Goal: Task Accomplishment & Management: Use online tool/utility

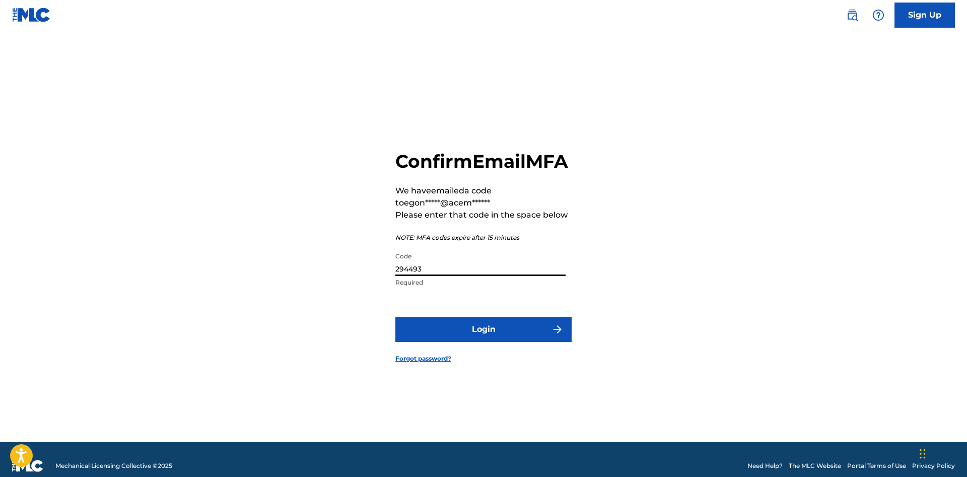
type input "294493"
click at [395, 317] on button "Login" at bounding box center [483, 329] width 176 height 25
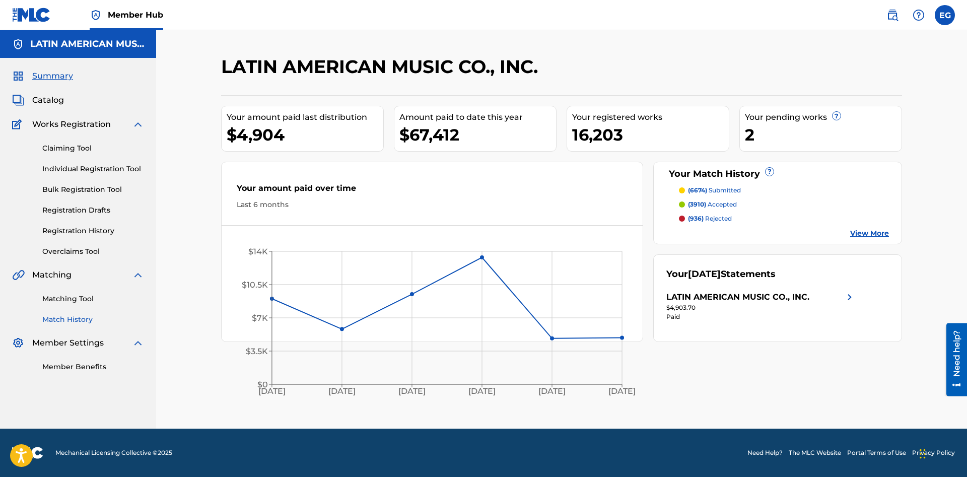
click at [79, 321] on link "Match History" at bounding box center [93, 319] width 102 height 11
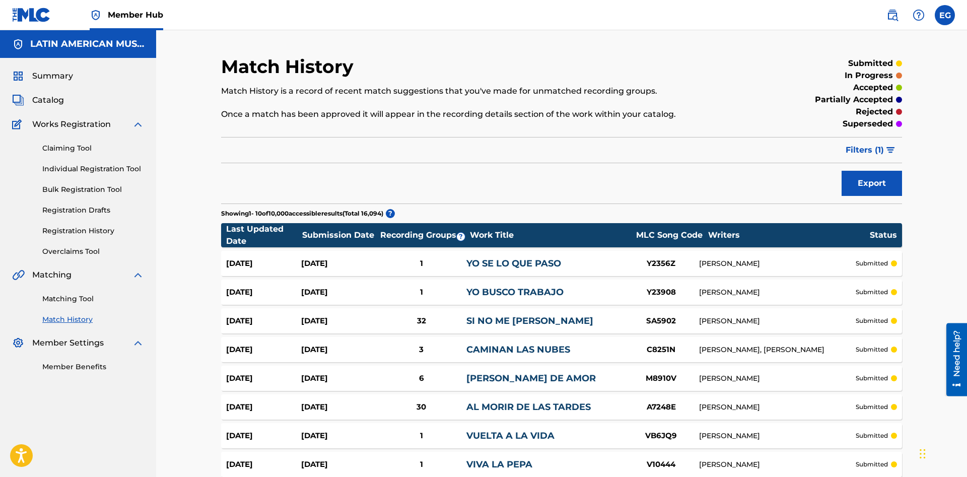
scroll to position [103, 0]
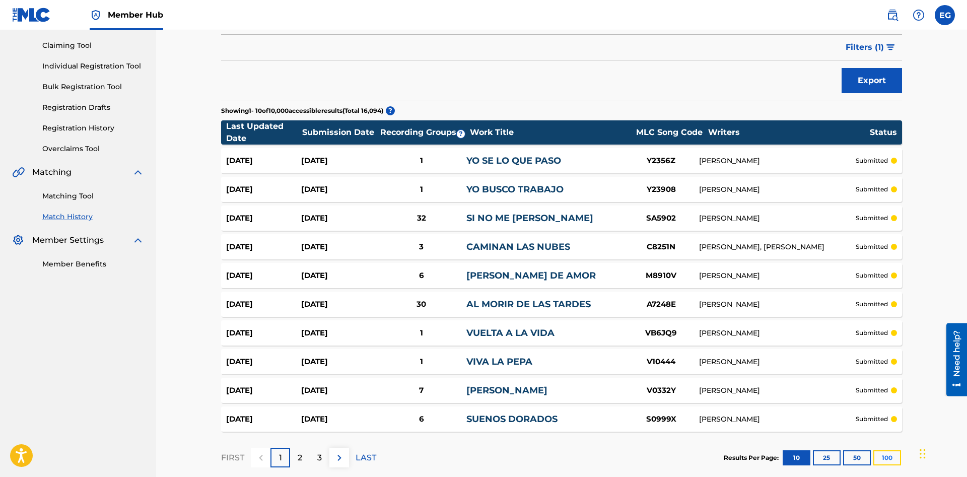
click at [895, 454] on button "100" at bounding box center [887, 457] width 28 height 15
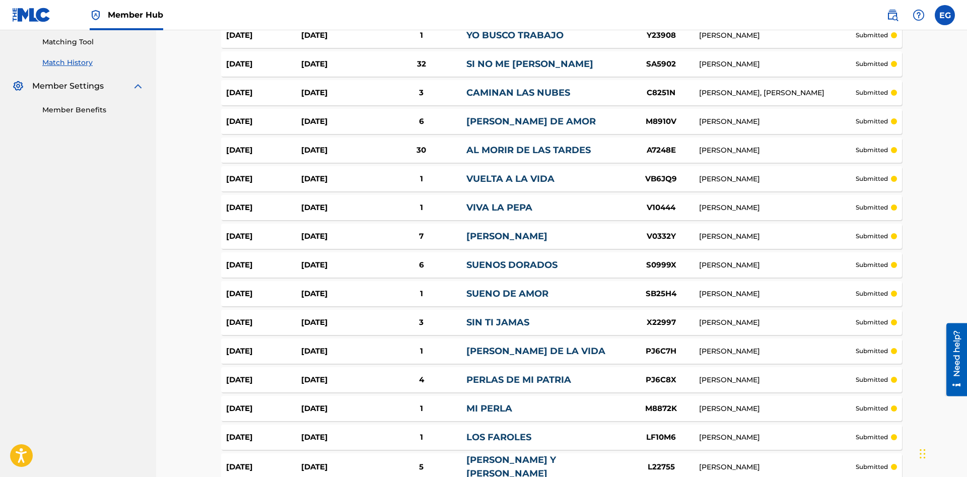
scroll to position [0, 0]
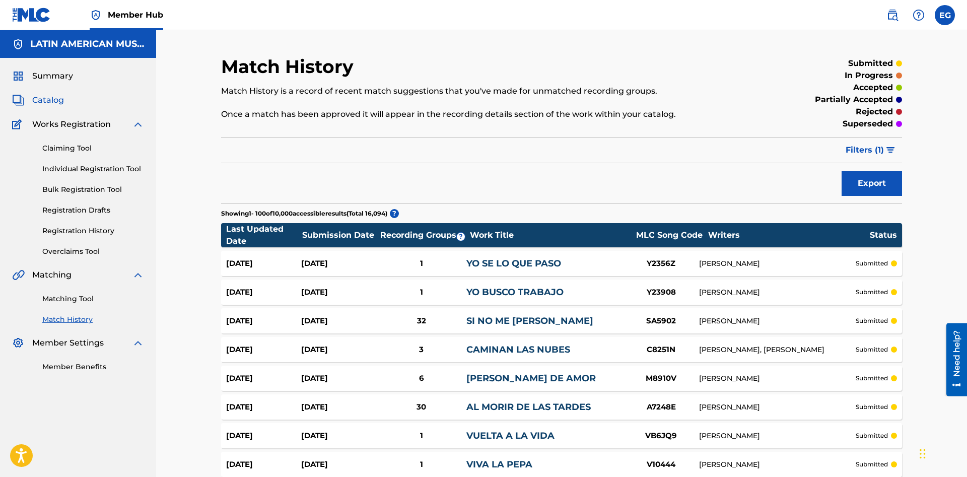
click at [54, 102] on span "Catalog" at bounding box center [48, 100] width 32 height 12
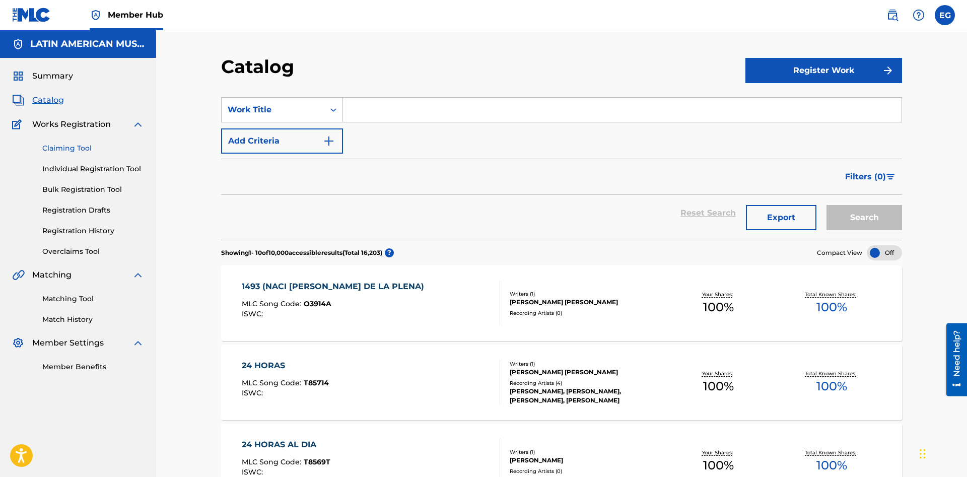
click at [84, 150] on link "Claiming Tool" at bounding box center [93, 148] width 102 height 11
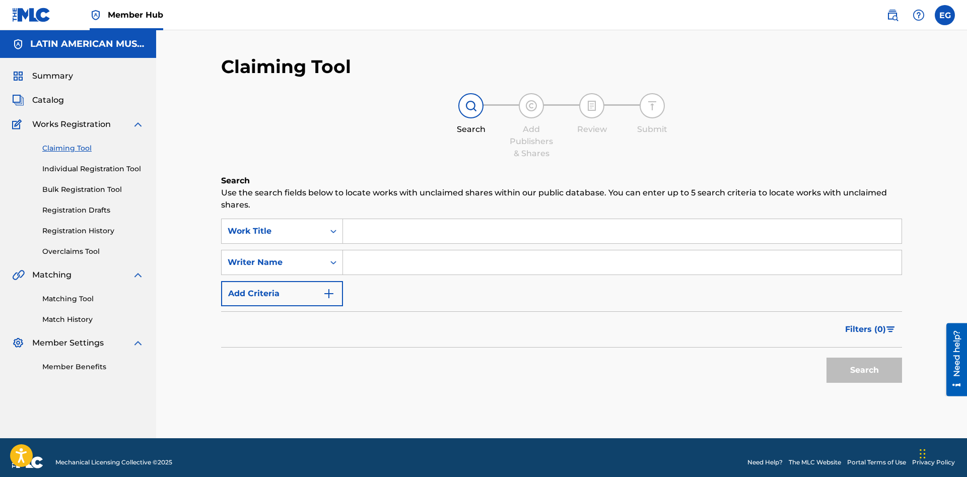
click at [413, 231] on input "Search Form" at bounding box center [622, 231] width 559 height 24
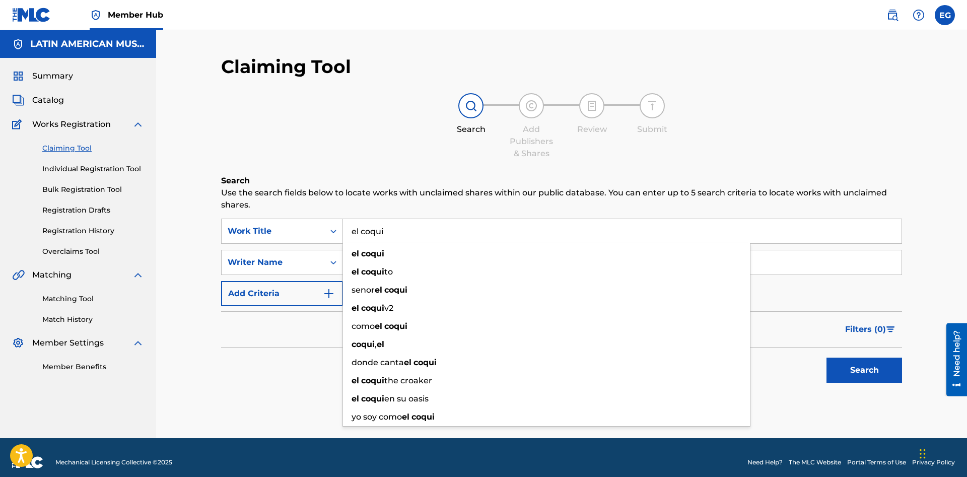
type input "el coqui"
drag, startPoint x: 263, startPoint y: 340, endPoint x: 286, endPoint y: 295, distance: 50.2
click at [269, 329] on div "Filters ( 0 )" at bounding box center [561, 329] width 681 height 36
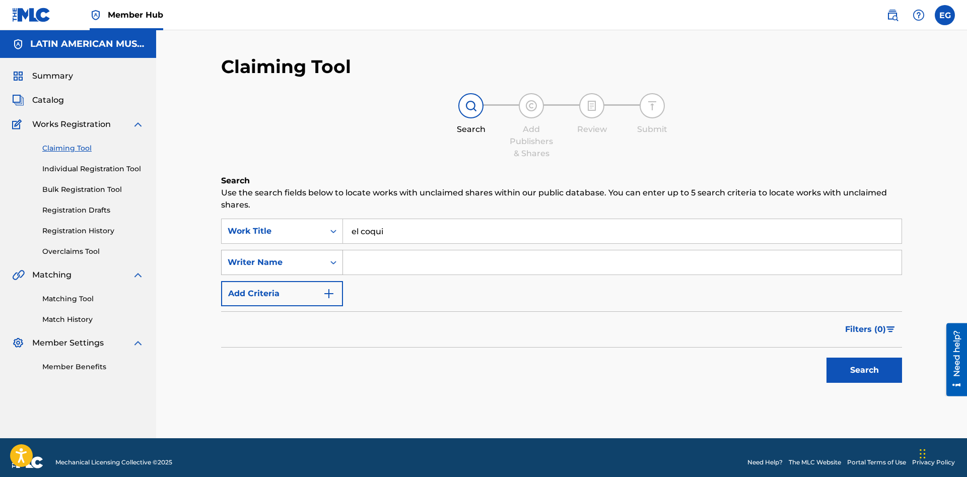
click at [297, 263] on div "Writer Name" at bounding box center [273, 262] width 91 height 12
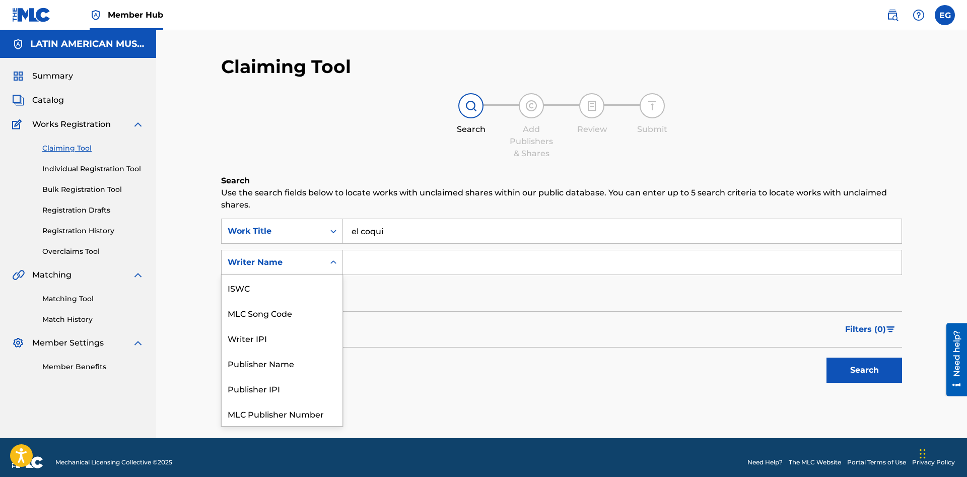
scroll to position [25, 0]
click at [368, 259] on input "Search Form" at bounding box center [622, 262] width 559 height 24
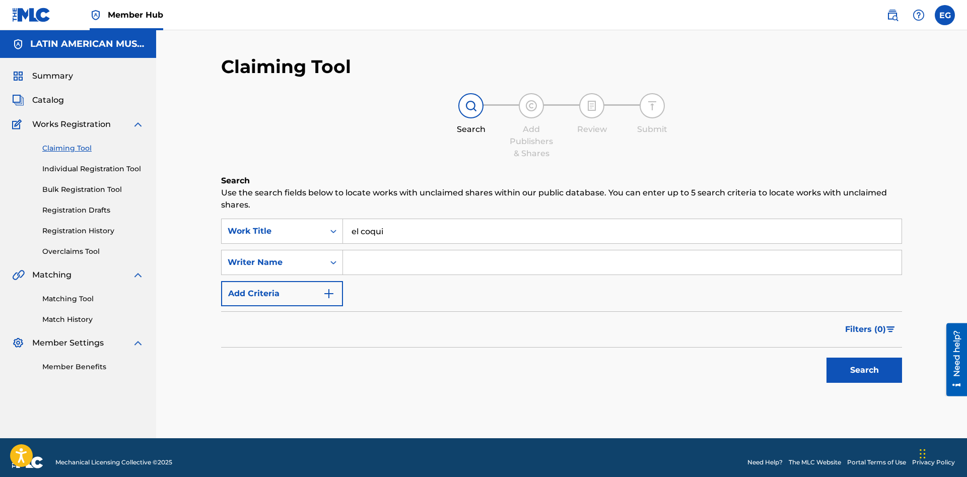
paste input "[PERSON_NAME]"
click at [880, 371] on button "Search" at bounding box center [864, 370] width 76 height 25
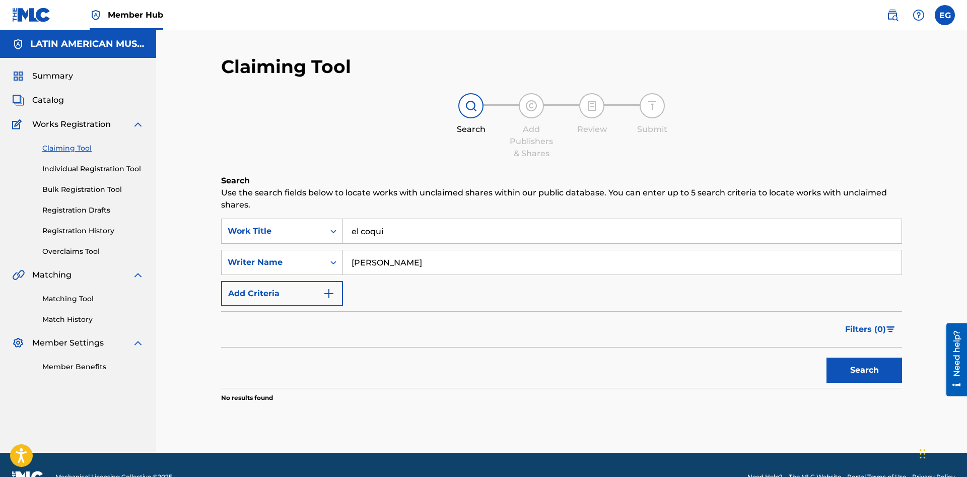
click at [352, 263] on input "[PERSON_NAME]" at bounding box center [622, 262] width 559 height 24
type input "[PERSON_NAME]"
click at [826, 358] on button "Search" at bounding box center [864, 370] width 76 height 25
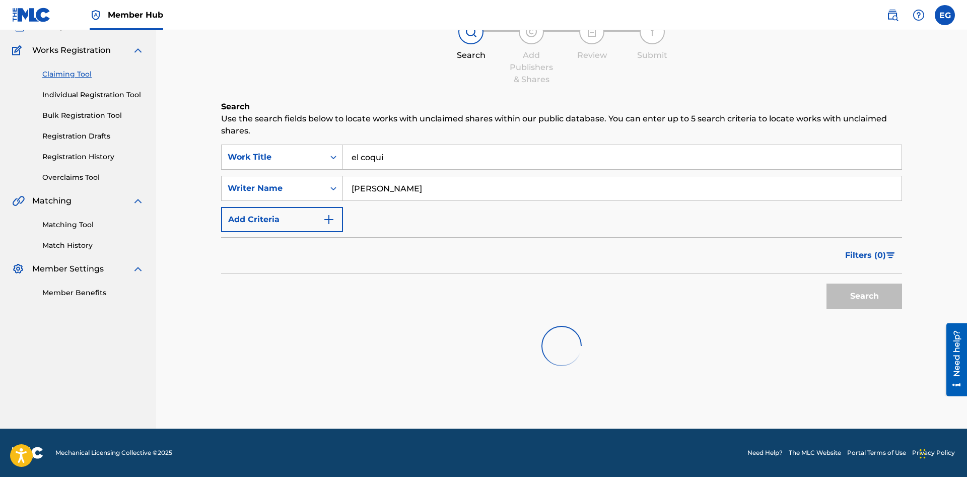
scroll to position [24, 0]
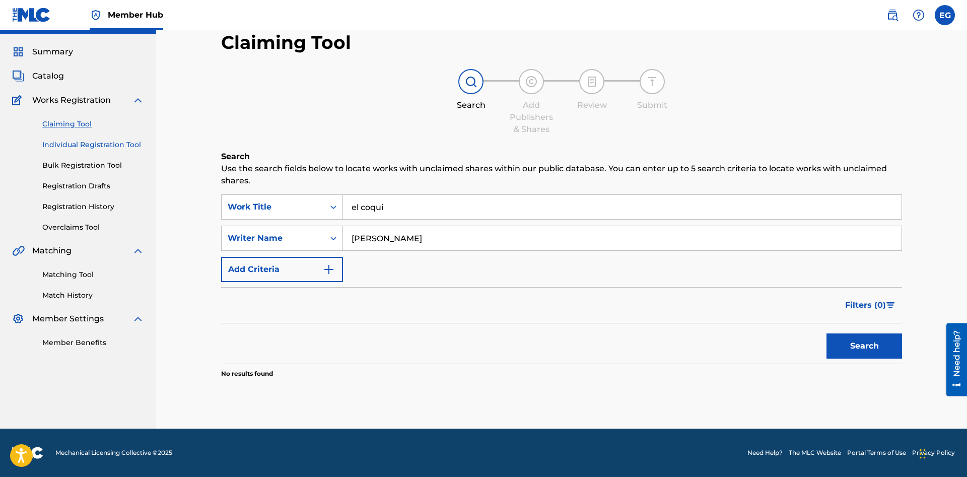
click at [112, 147] on link "Individual Registration Tool" at bounding box center [93, 145] width 102 height 11
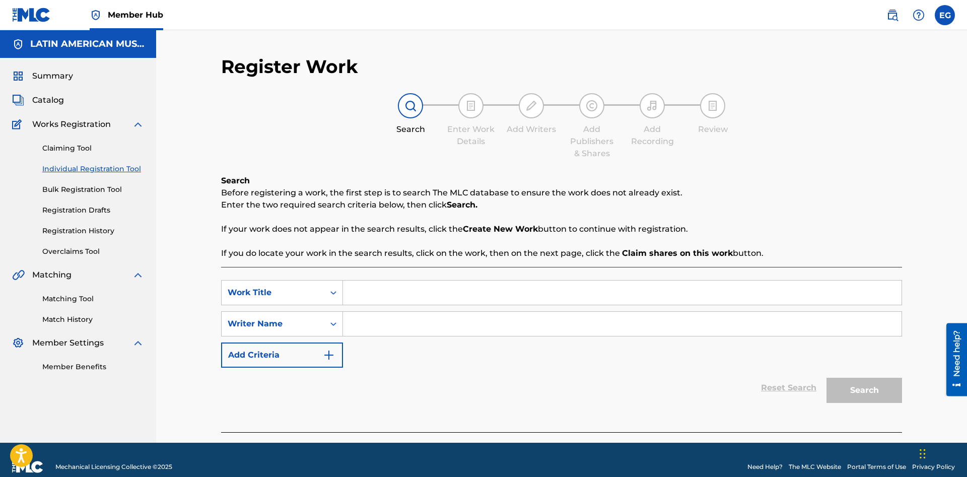
click at [382, 291] on input "Search Form" at bounding box center [622, 293] width 559 height 24
type input "el coqui"
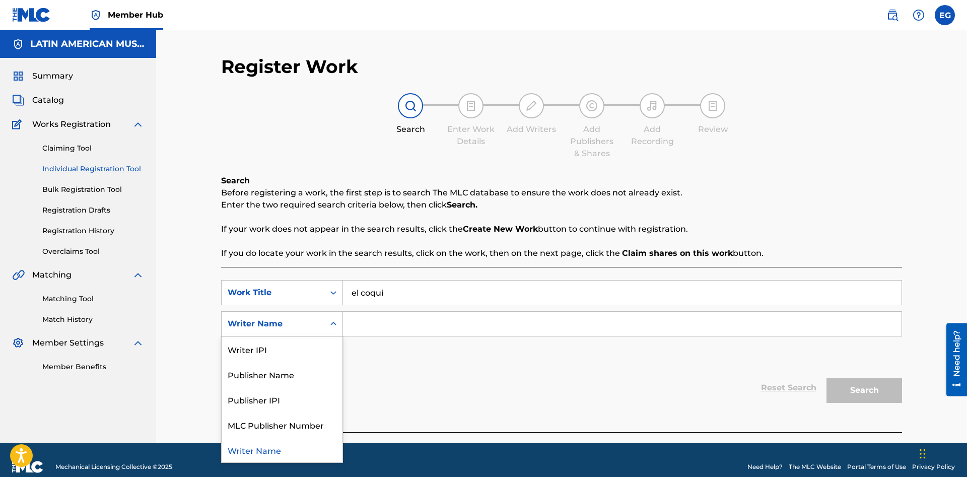
click at [243, 326] on div "Writer Name" at bounding box center [273, 324] width 91 height 12
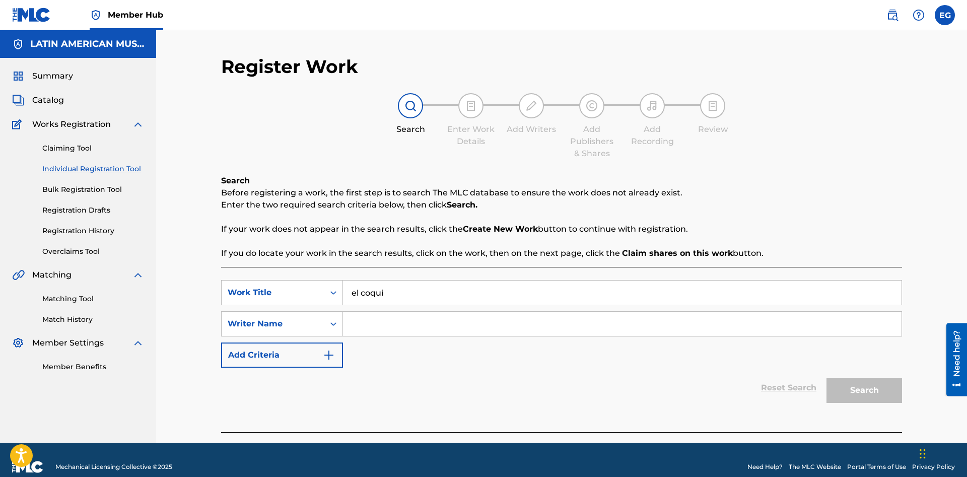
click at [356, 323] on input "Search Form" at bounding box center [622, 324] width 559 height 24
paste input "[PERSON_NAME]"
drag, startPoint x: 857, startPoint y: 396, endPoint x: 839, endPoint y: 391, distance: 18.7
click at [857, 396] on button "Search" at bounding box center [864, 390] width 76 height 25
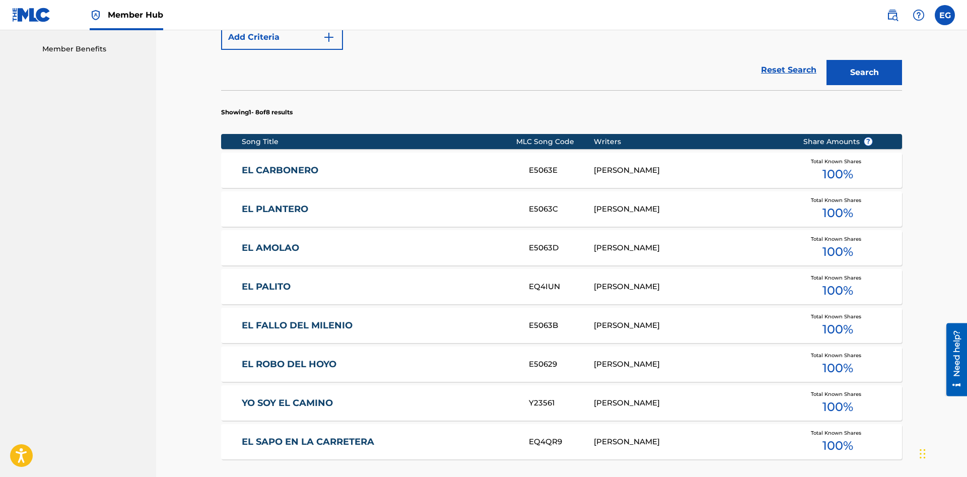
scroll to position [266, 0]
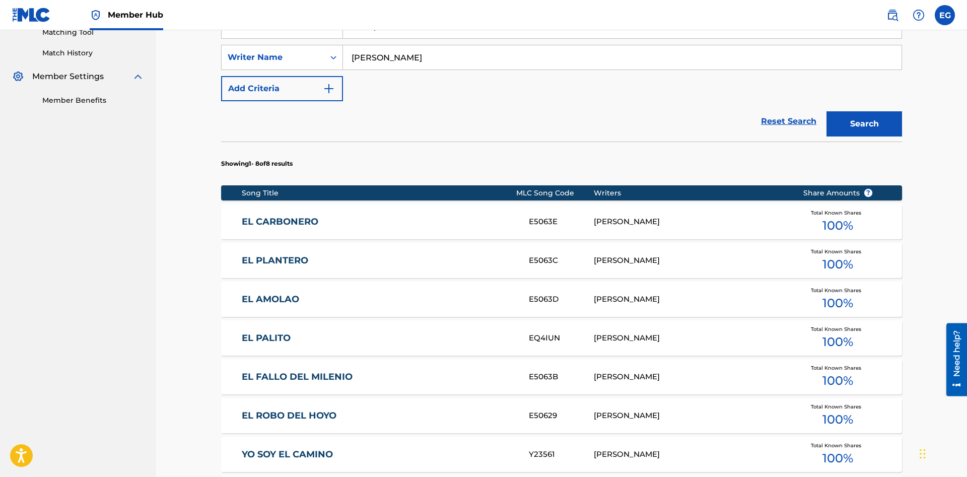
click at [353, 57] on input "[PERSON_NAME]" at bounding box center [622, 57] width 559 height 24
click at [826, 111] on button "Search" at bounding box center [864, 123] width 76 height 25
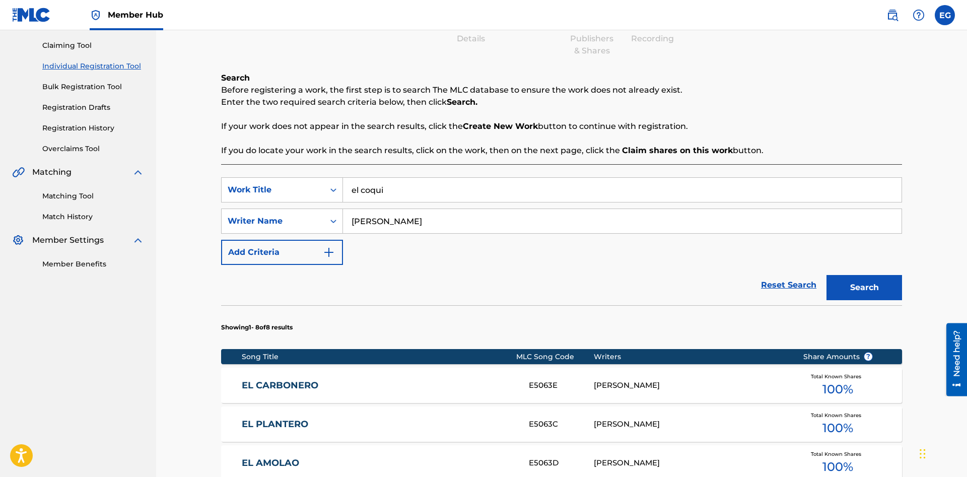
scroll to position [0, 0]
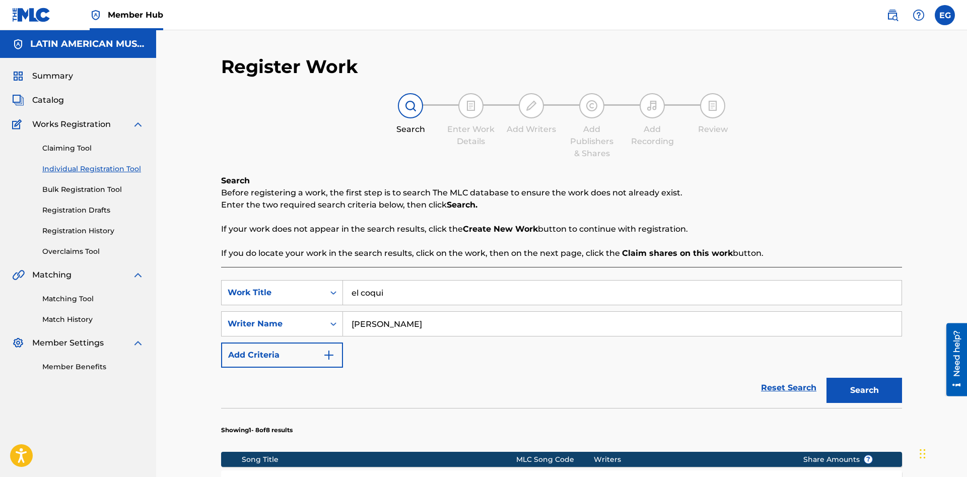
drag, startPoint x: 493, startPoint y: 326, endPoint x: 294, endPoint y: 329, distance: 199.5
click at [343, 329] on input "[PERSON_NAME]" at bounding box center [622, 324] width 559 height 24
type input "[PERSON_NAME] de [PERSON_NAME]"
click at [826, 378] on button "Search" at bounding box center [864, 390] width 76 height 25
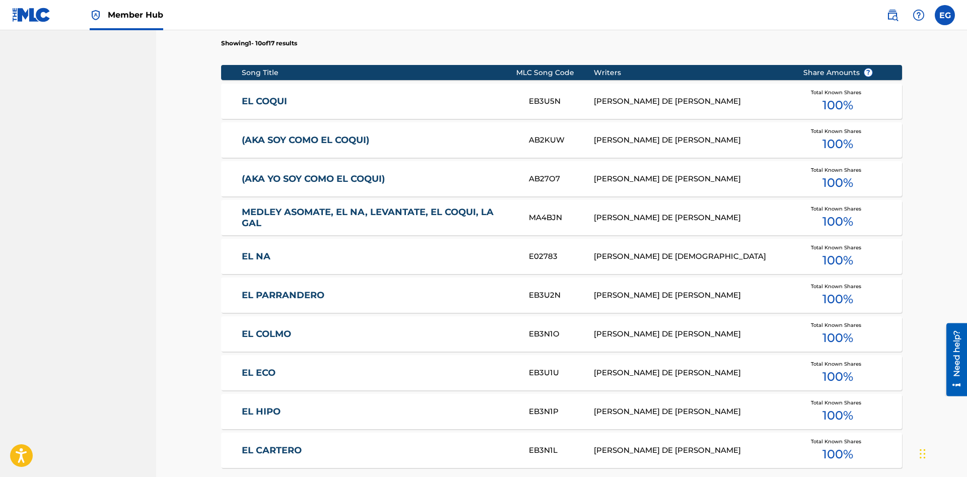
scroll to position [181, 0]
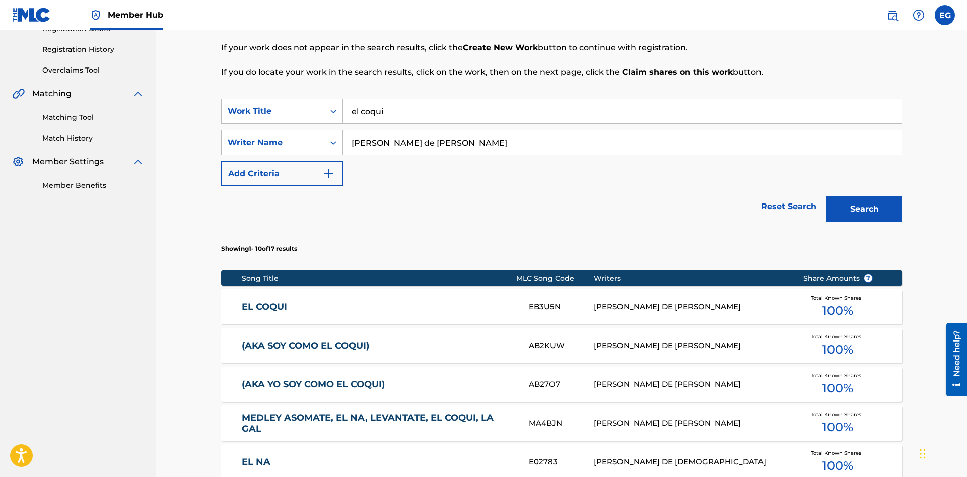
click at [317, 310] on link "EL COQUI" at bounding box center [379, 307] width 274 height 12
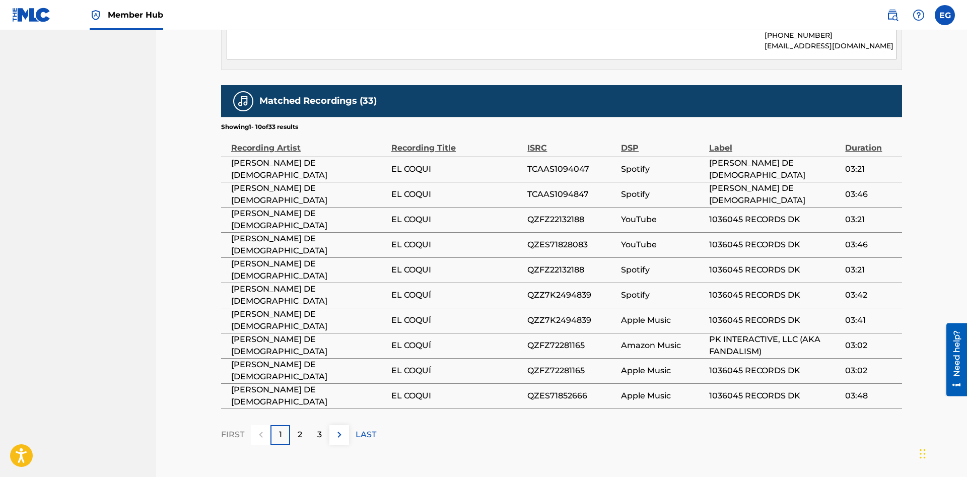
scroll to position [622, 0]
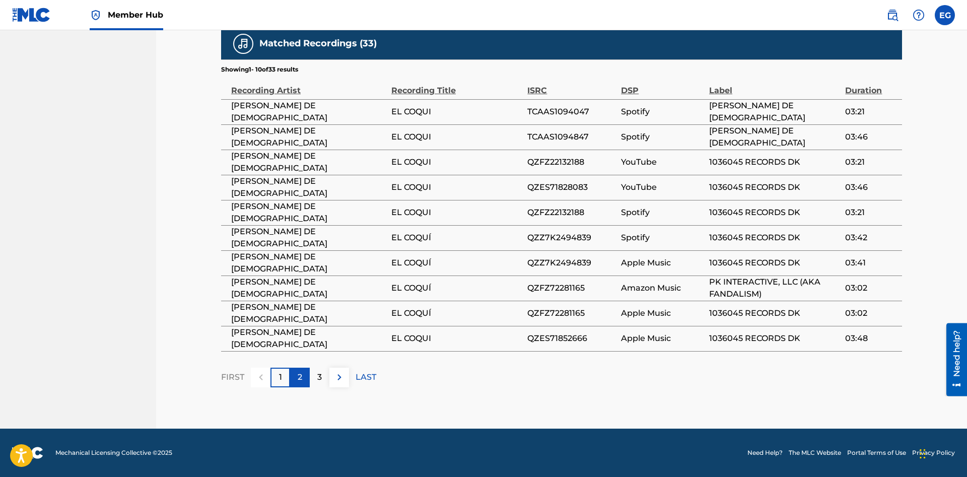
click at [297, 371] on div "2" at bounding box center [300, 378] width 20 height 20
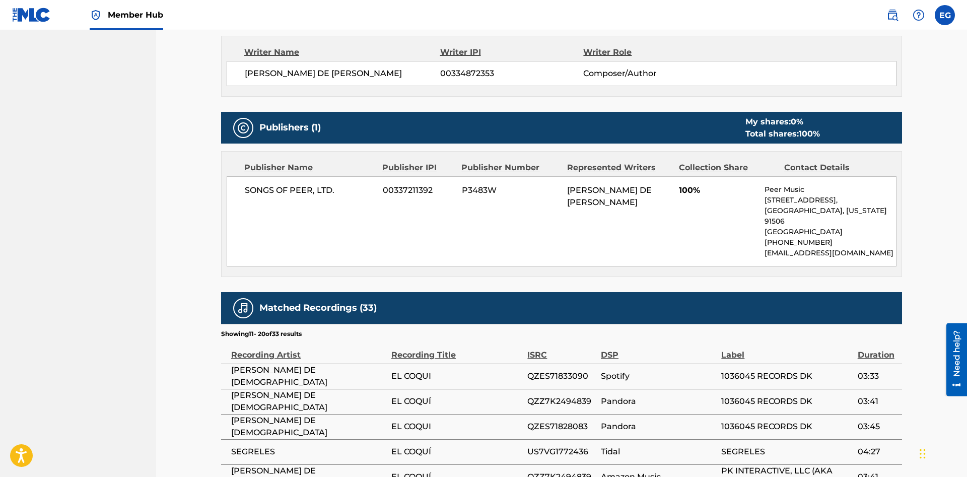
scroll to position [564, 0]
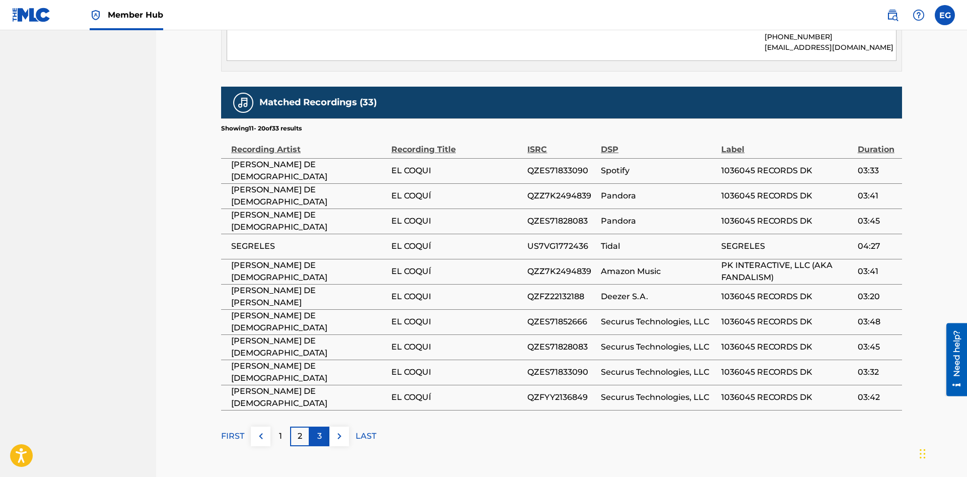
click at [321, 439] on p "3" at bounding box center [319, 436] width 5 height 12
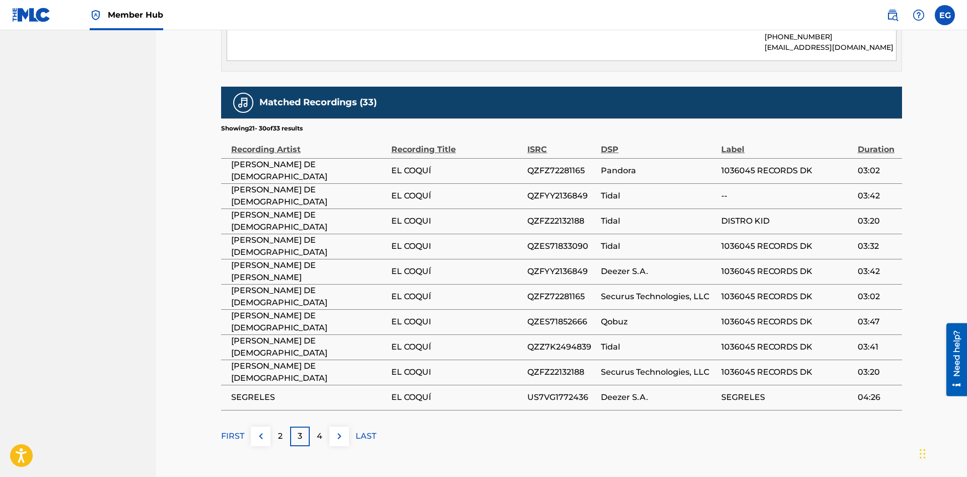
scroll to position [622, 0]
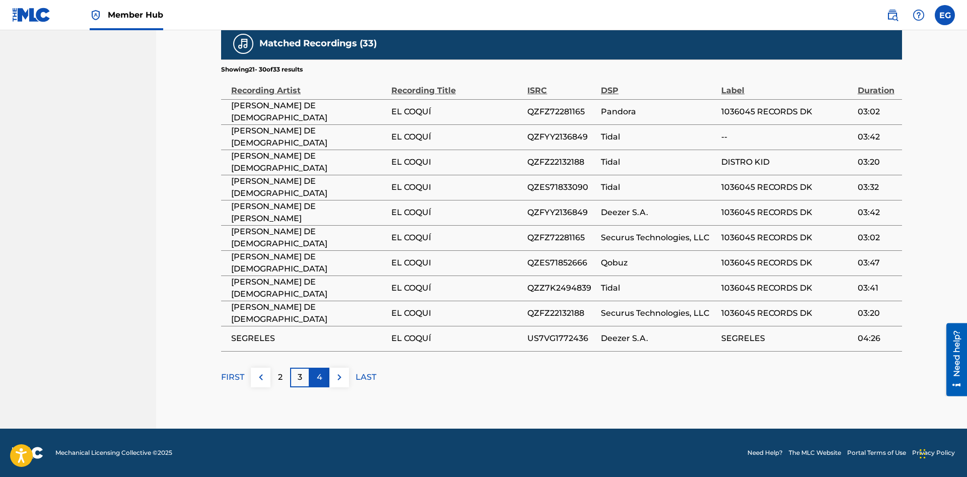
click at [323, 378] on div "4" at bounding box center [320, 378] width 20 height 20
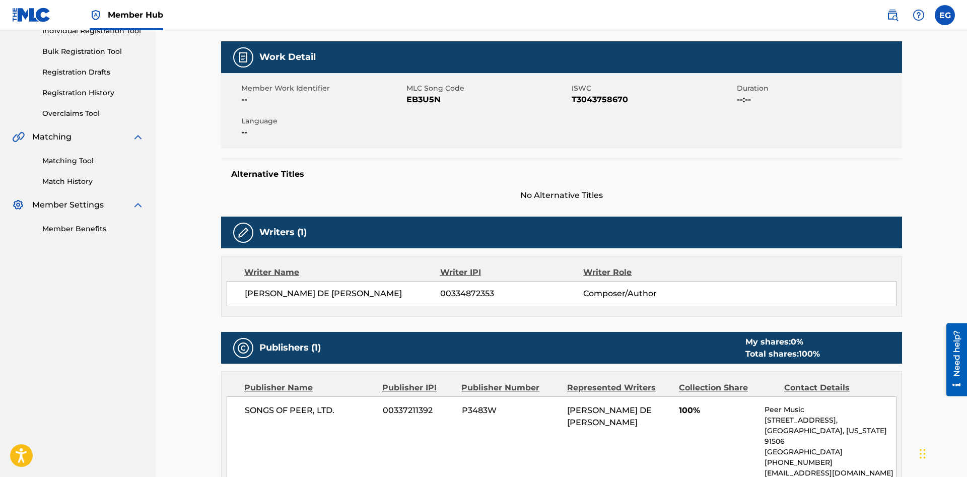
scroll to position [0, 0]
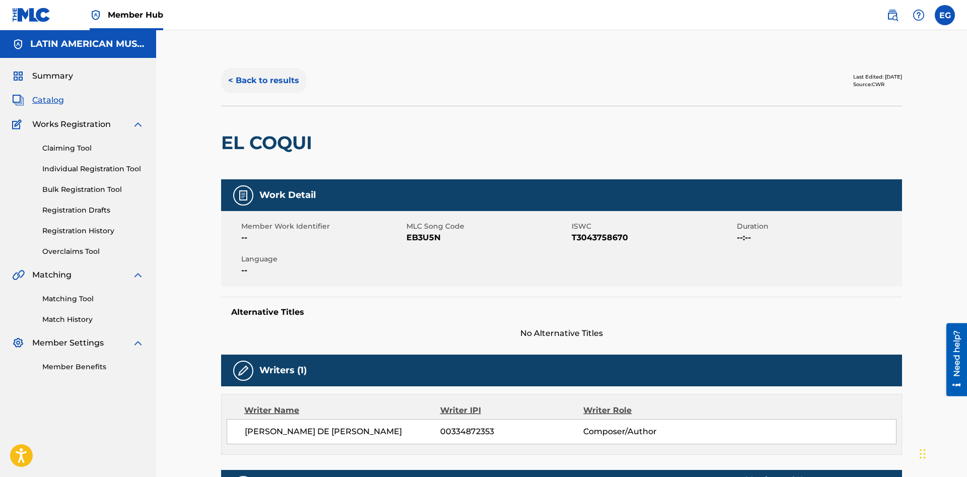
click at [247, 77] on button "< Back to results" at bounding box center [263, 80] width 85 height 25
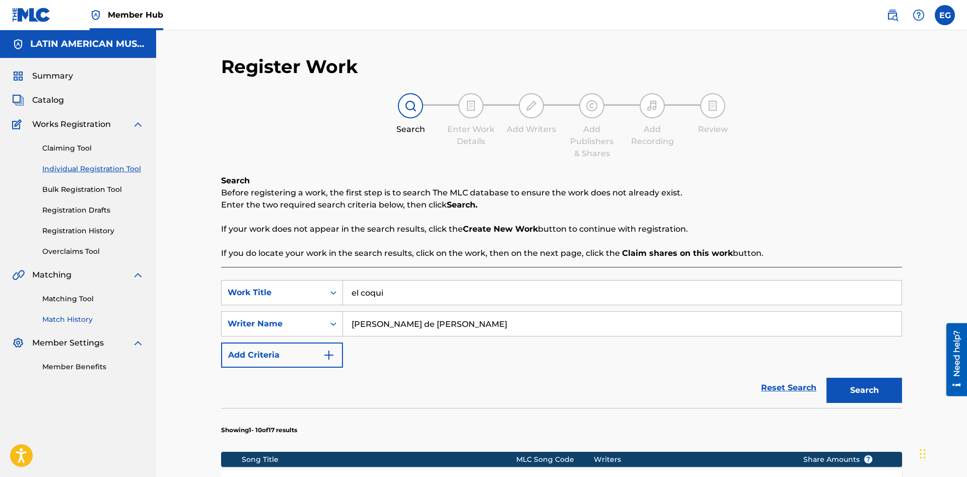
click at [73, 315] on link "Match History" at bounding box center [93, 319] width 102 height 11
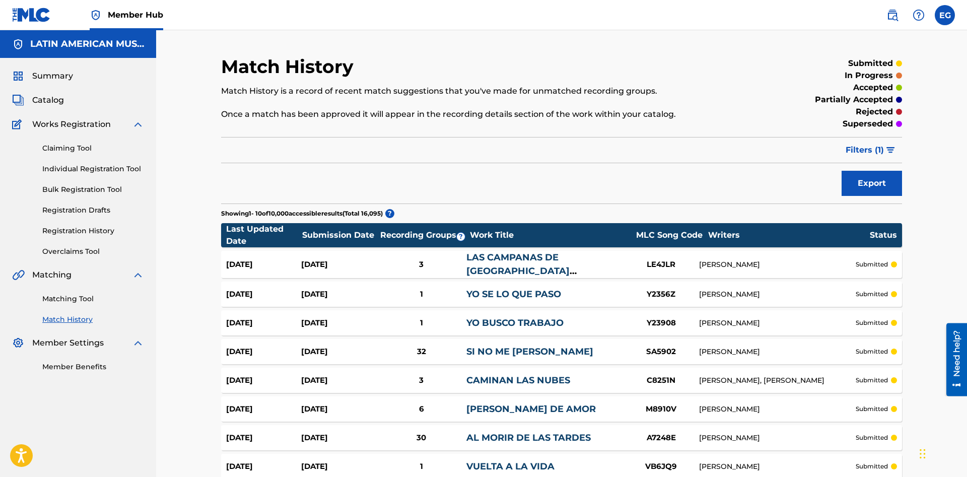
scroll to position [154, 0]
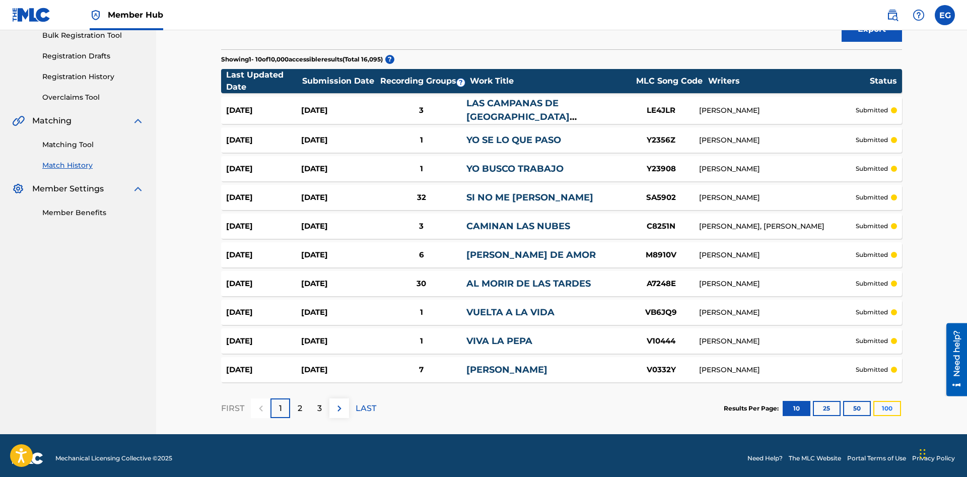
click at [884, 411] on button "100" at bounding box center [887, 408] width 28 height 15
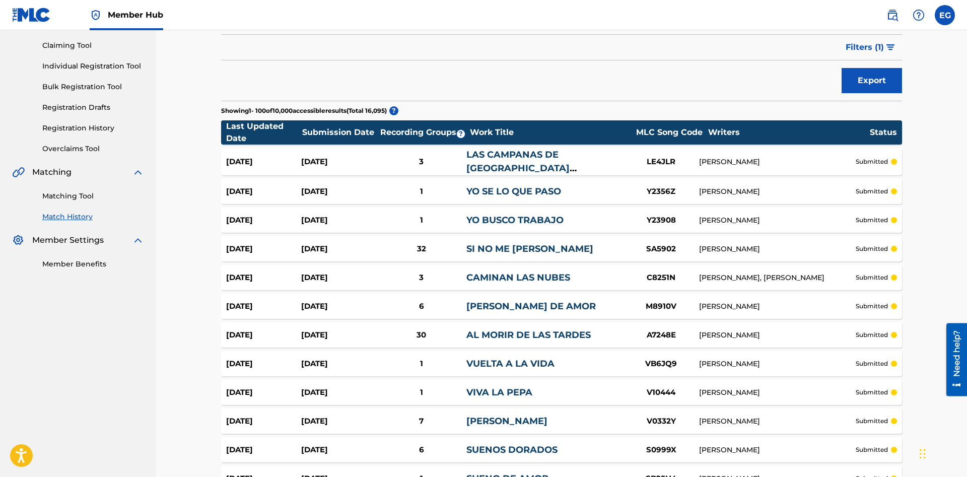
scroll to position [0, 0]
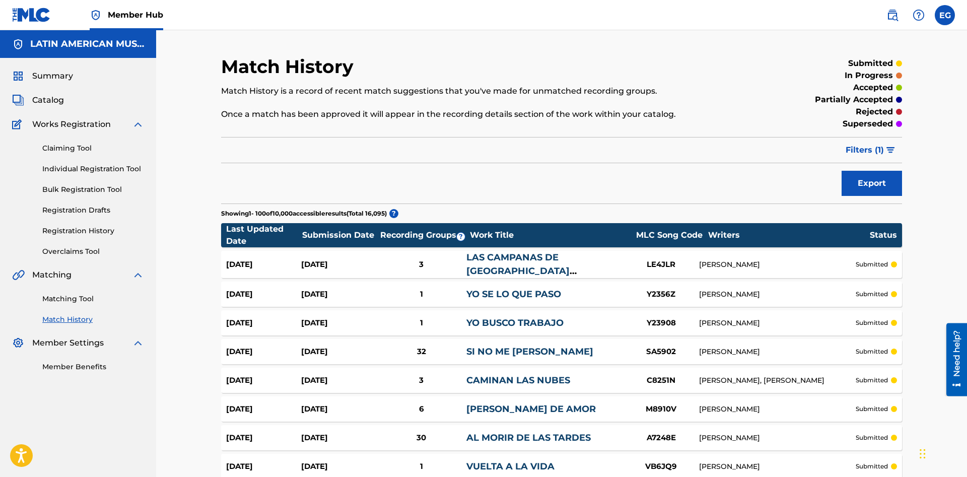
click at [63, 106] on div "Summary Catalog Works Registration Claiming Tool Individual Registration Tool B…" at bounding box center [78, 221] width 156 height 326
click at [58, 101] on span "Catalog" at bounding box center [48, 100] width 32 height 12
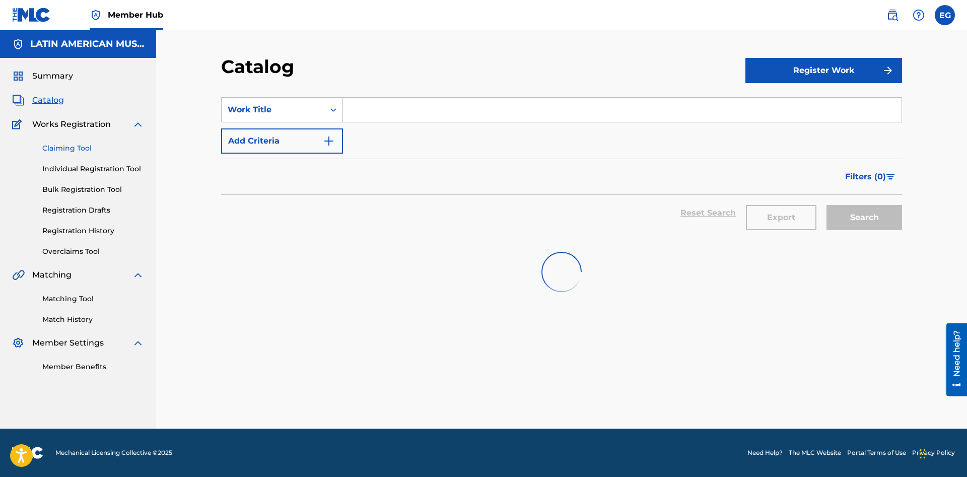
click at [65, 150] on link "Claiming Tool" at bounding box center [93, 148] width 102 height 11
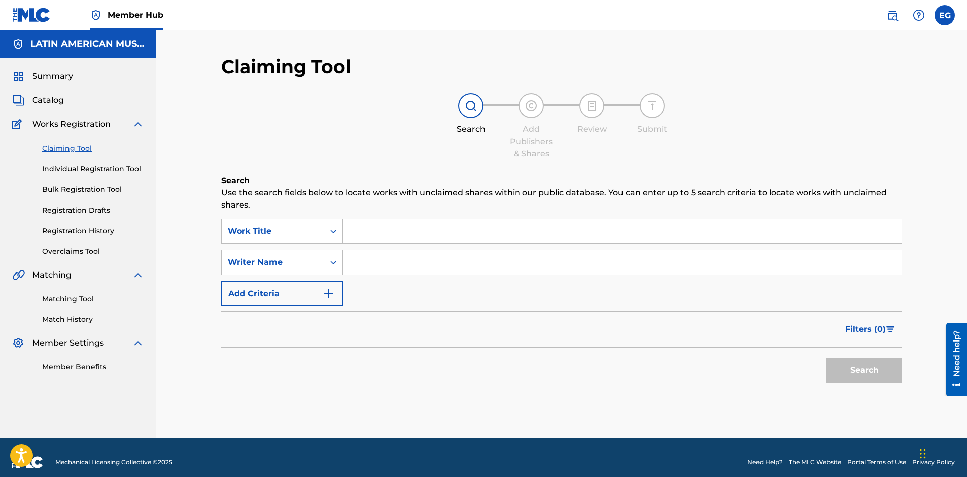
click at [422, 230] on input "Search Form" at bounding box center [622, 231] width 559 height 24
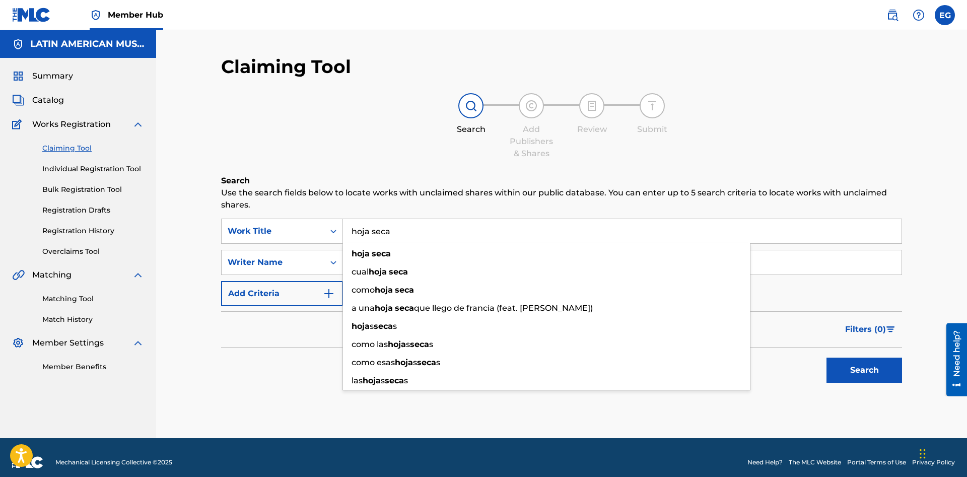
type input "hoja seca"
click at [790, 296] on div "SearchWithCriteria27d5bb7c-4c54-4174-9a8f-f37db3bed73d Work Title hoja seca hoj…" at bounding box center [561, 263] width 681 height 88
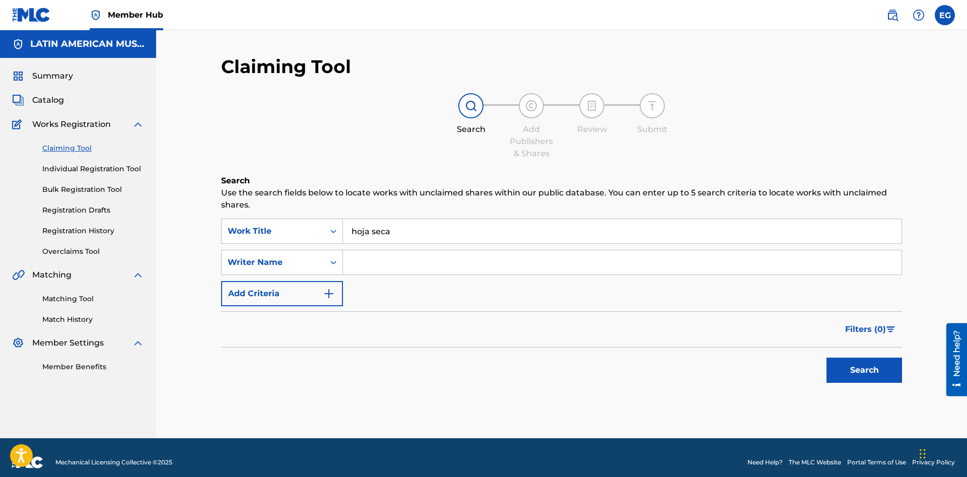
click at [771, 260] on input "Search Form" at bounding box center [622, 262] width 559 height 24
type input "[PERSON_NAME]"
click at [826, 358] on button "Search" at bounding box center [864, 370] width 76 height 25
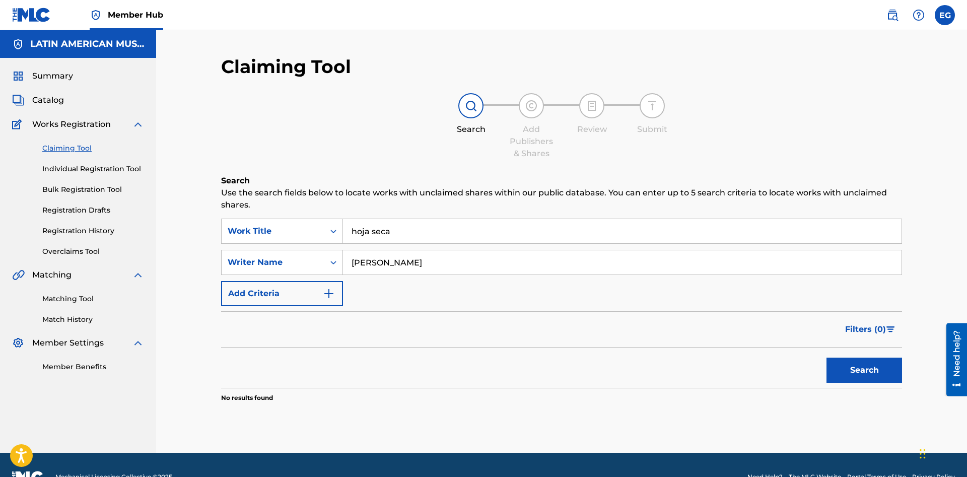
scroll to position [24, 0]
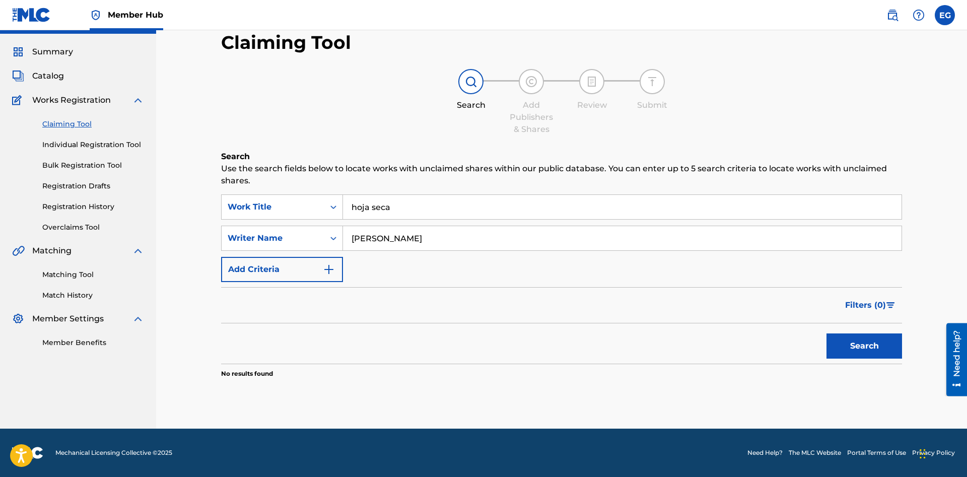
click at [78, 139] on div "Claiming Tool Individual Registration Tool Bulk Registration Tool Registration …" at bounding box center [78, 169] width 132 height 126
click at [83, 145] on link "Individual Registration Tool" at bounding box center [93, 145] width 102 height 11
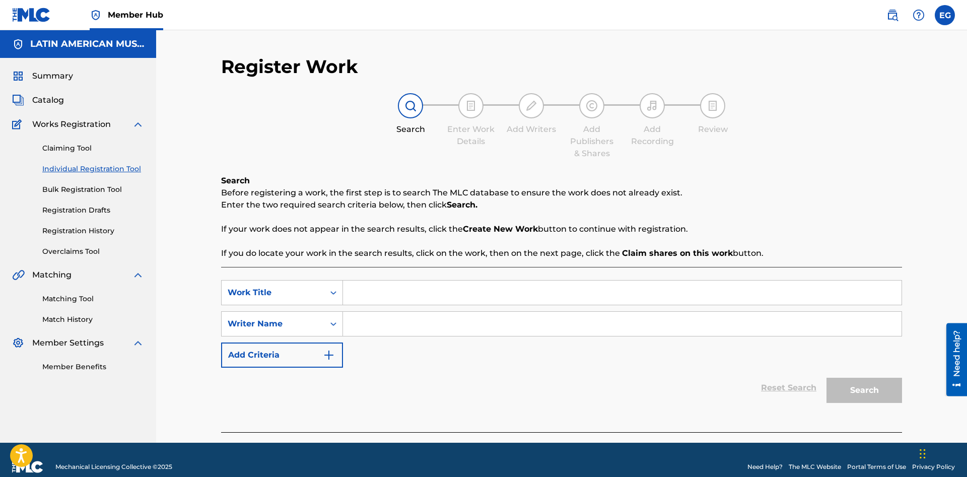
click at [398, 289] on input "Search Form" at bounding box center [622, 293] width 559 height 24
type input "hoja seca"
click at [436, 363] on div "SearchWithCriteria858e8cab-0bf1-4d01-b06c-f36d1549e190 Work Title hoja seca Sea…" at bounding box center [561, 324] width 681 height 88
click at [416, 323] on input "Search Form" at bounding box center [622, 324] width 559 height 24
type input "[PERSON_NAME]"
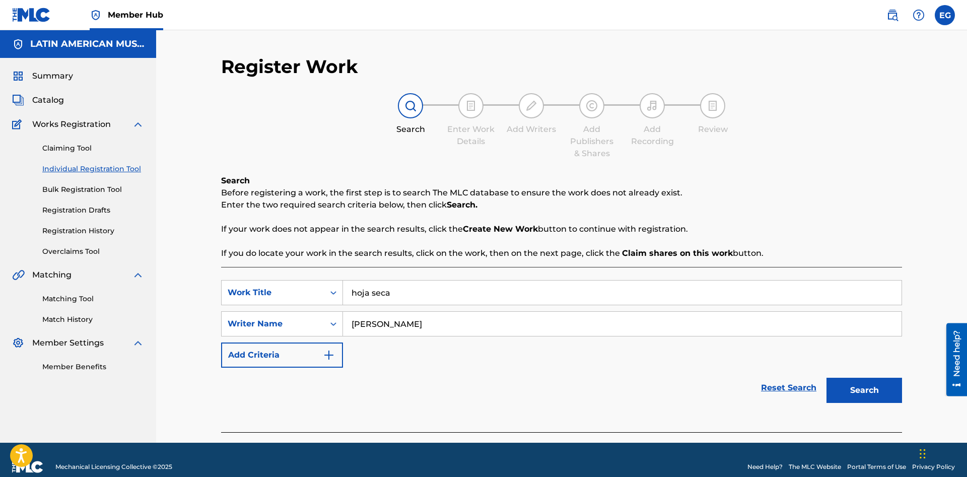
click at [826, 378] on button "Search" at bounding box center [864, 390] width 76 height 25
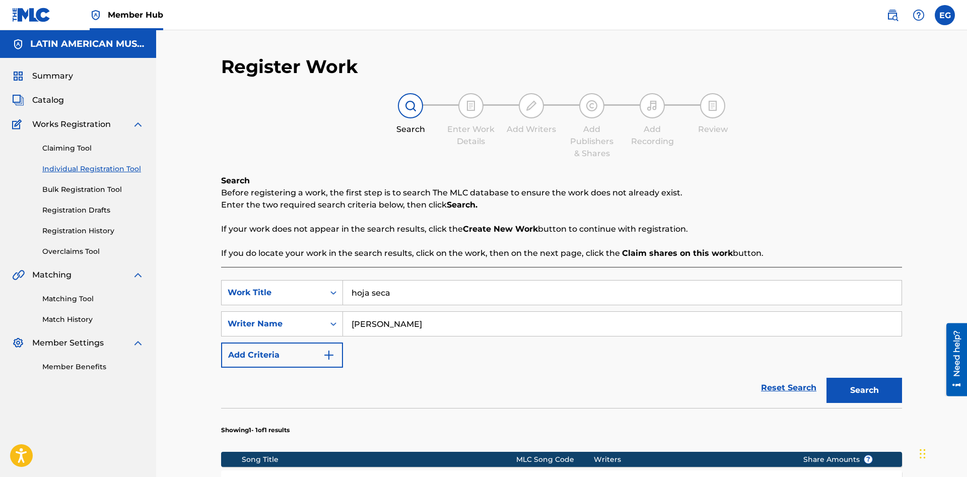
scroll to position [200, 0]
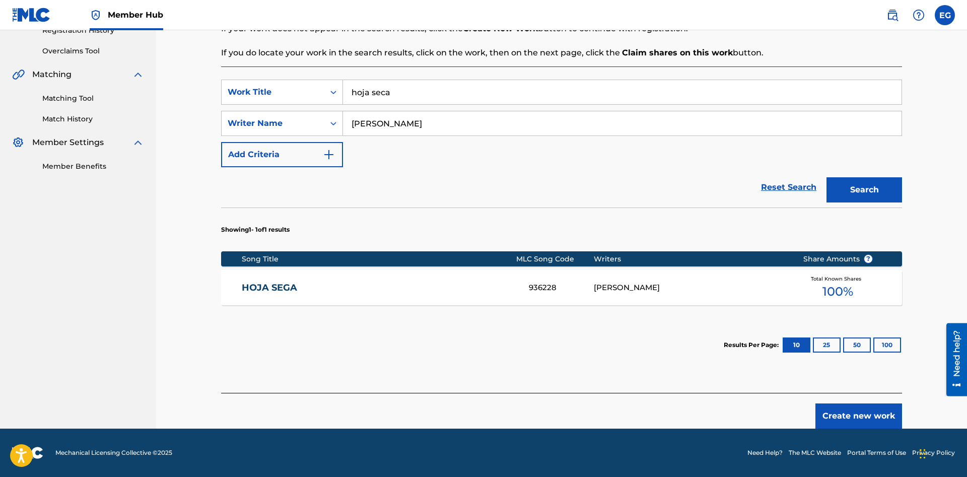
click at [294, 286] on link "HOJA SEGA" at bounding box center [379, 288] width 274 height 12
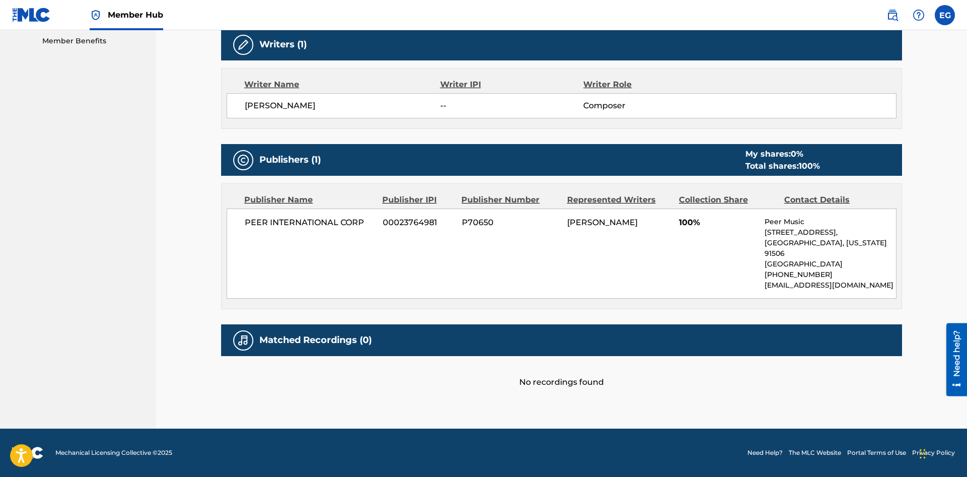
scroll to position [69, 0]
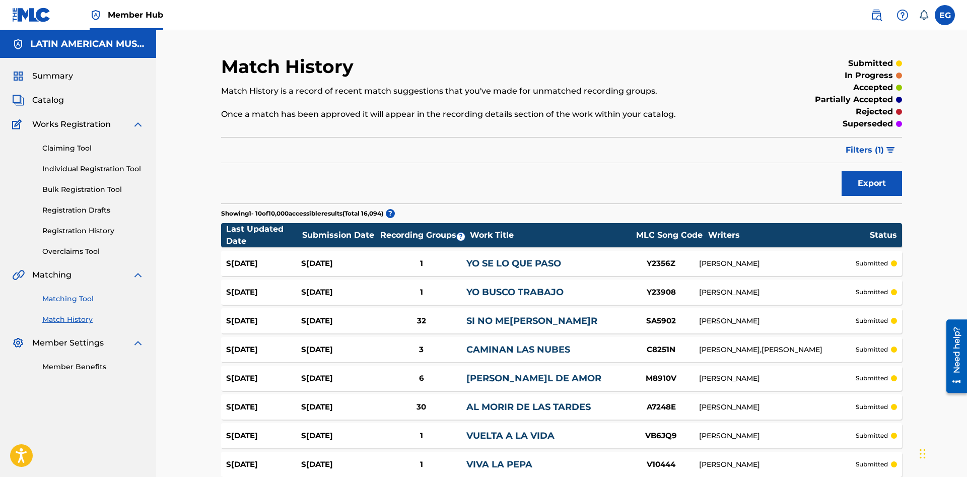
click at [78, 300] on link "Matching Tool" at bounding box center [93, 299] width 102 height 11
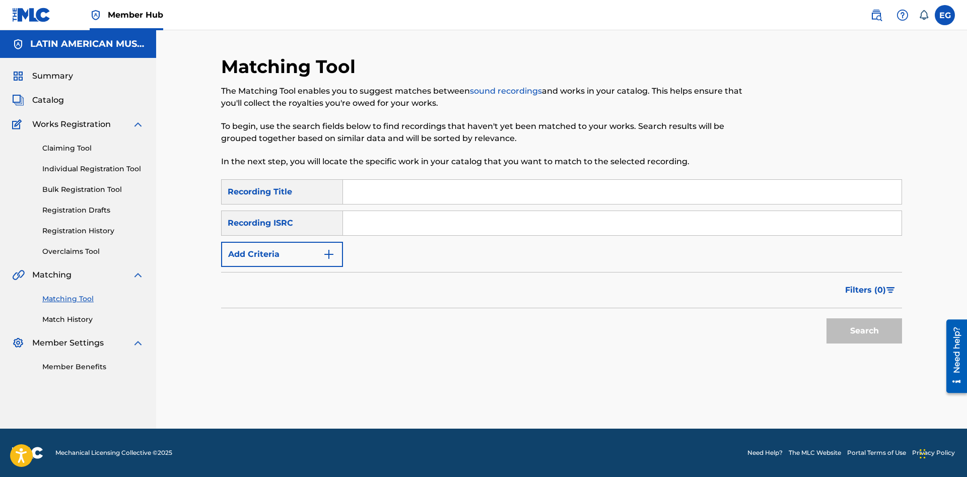
click at [476, 187] on input "Search Form" at bounding box center [622, 192] width 559 height 24
type input "yo soy el camino"
click at [826, 318] on button "Search" at bounding box center [864, 330] width 76 height 25
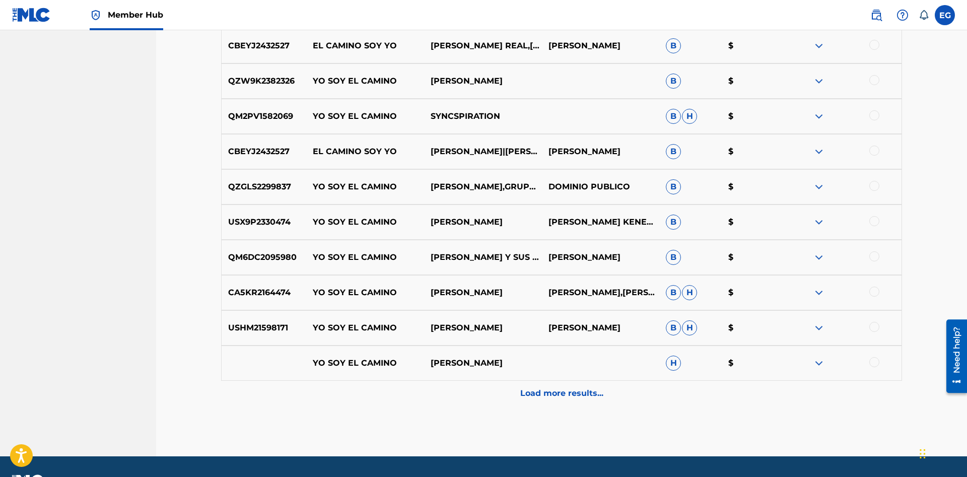
scroll to position [387, 0]
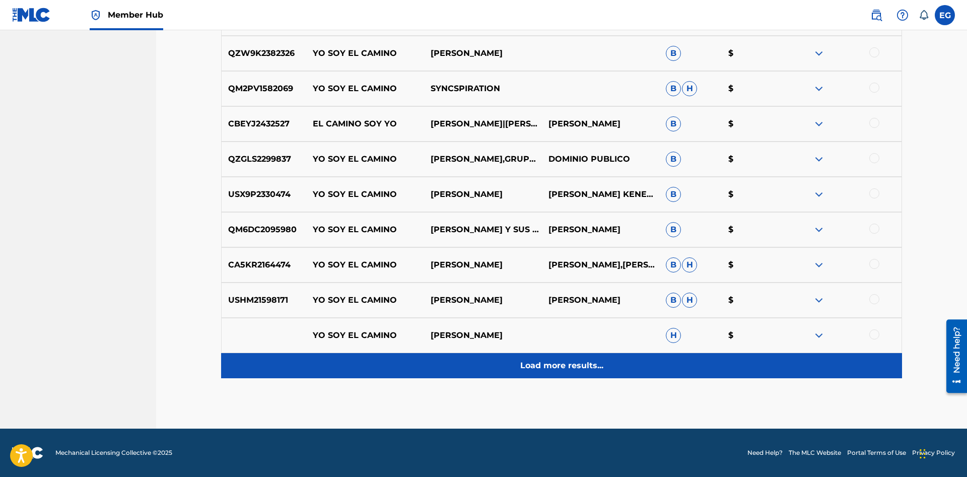
click at [557, 371] on p "Load more results..." at bounding box center [561, 366] width 83 height 12
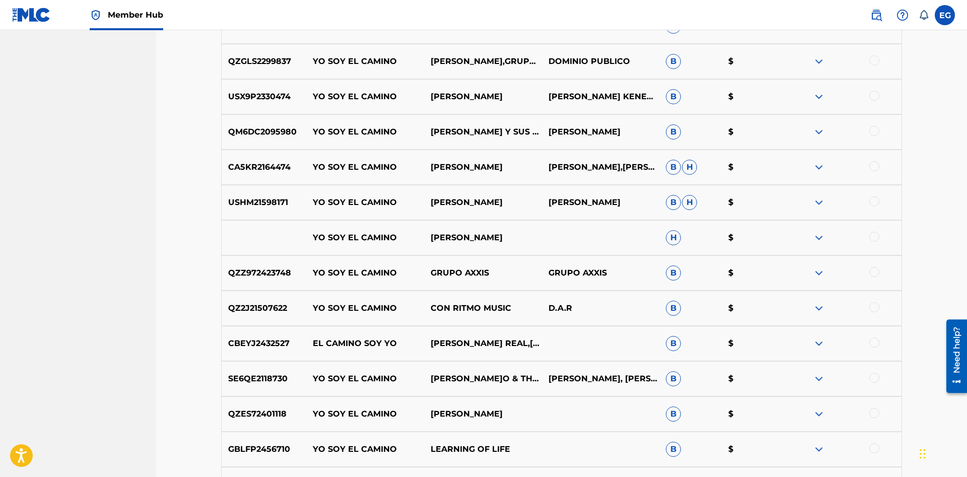
scroll to position [740, 0]
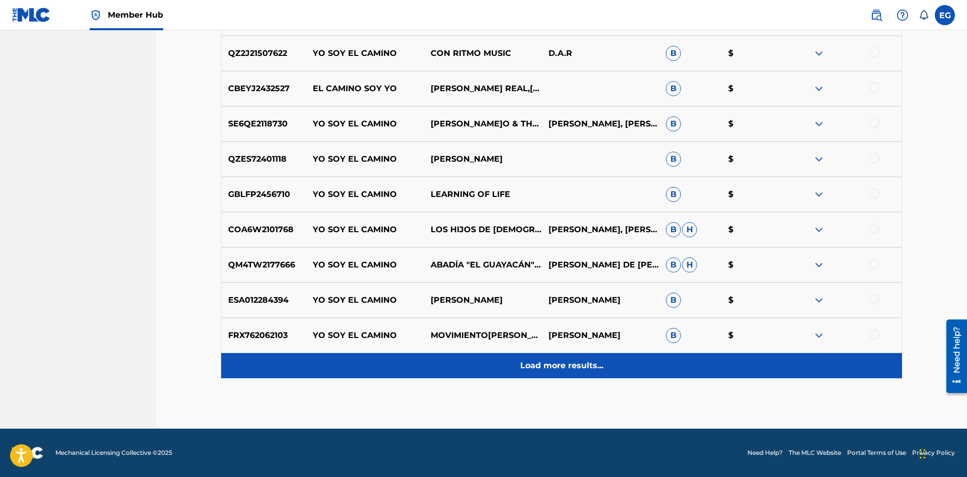
click at [565, 376] on div "Load more results..." at bounding box center [561, 365] width 681 height 25
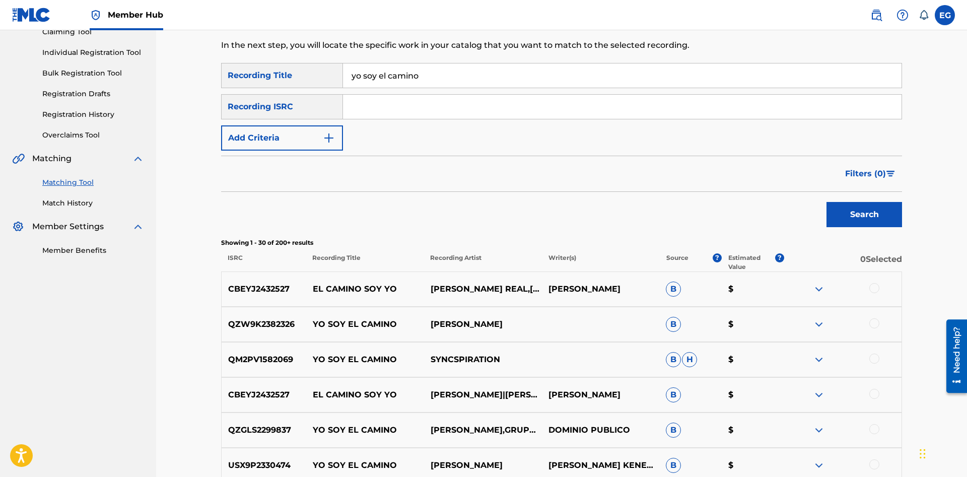
scroll to position [0, 0]
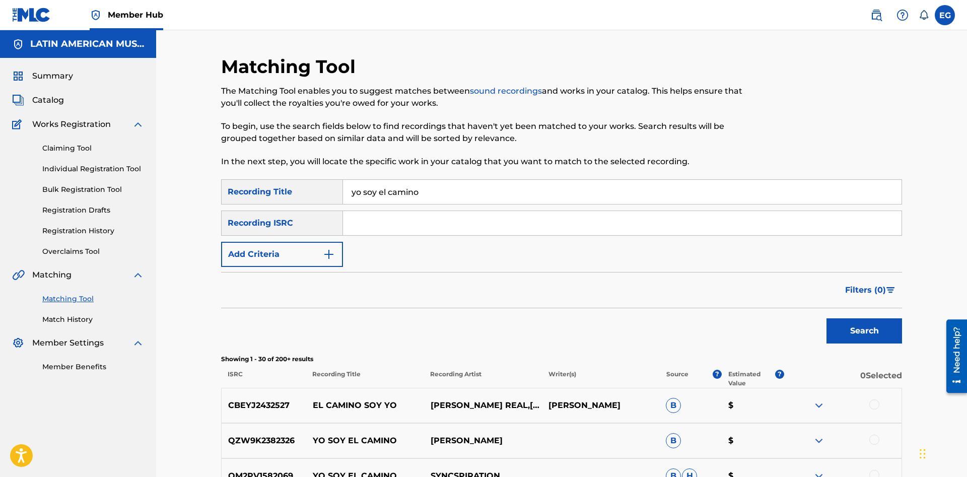
click at [517, 194] on input "yo soy el camino" at bounding box center [622, 192] width 559 height 24
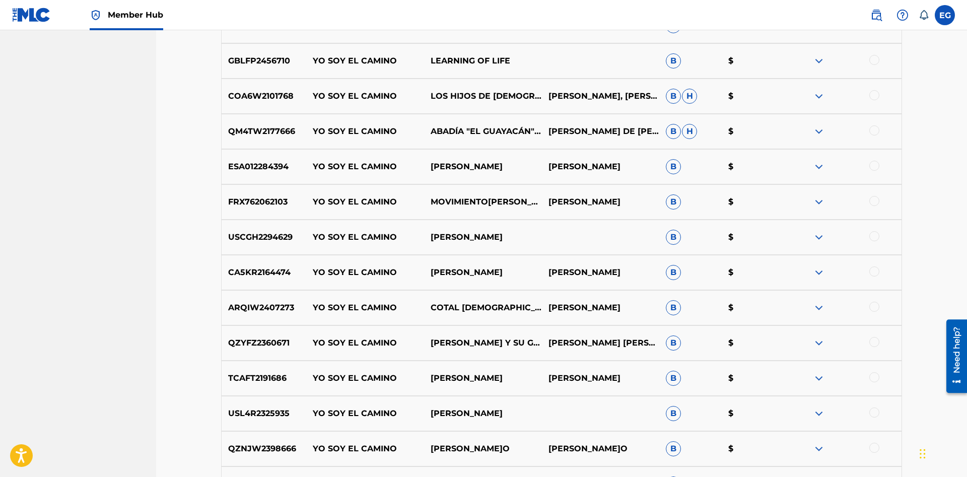
scroll to position [1092, 0]
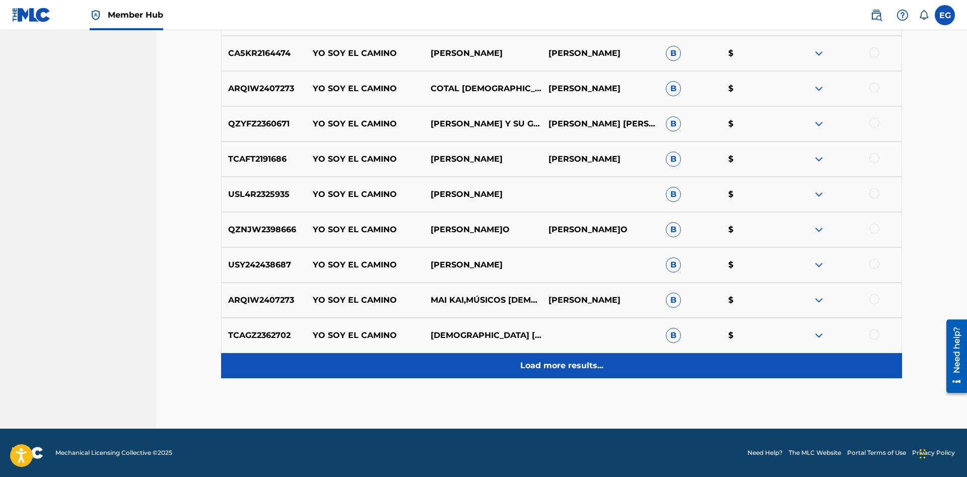
click at [548, 369] on p "Load more results..." at bounding box center [561, 366] width 83 height 12
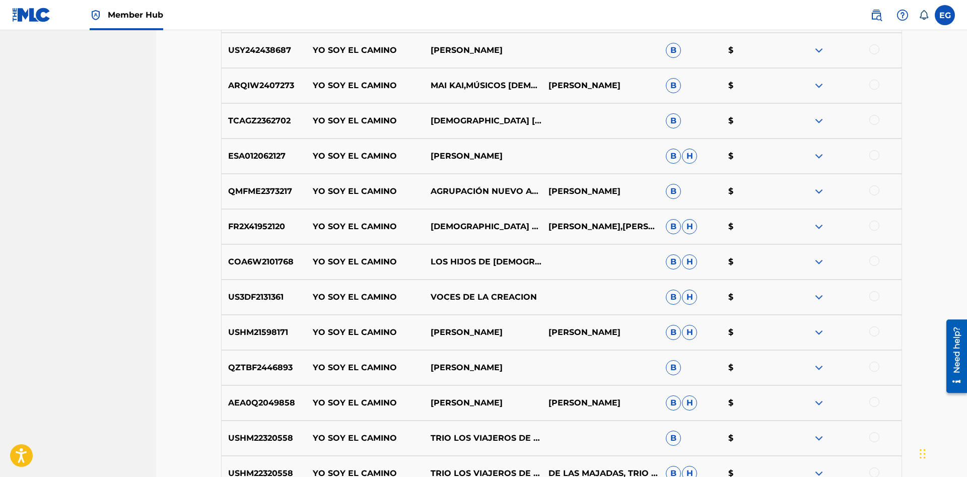
scroll to position [1445, 0]
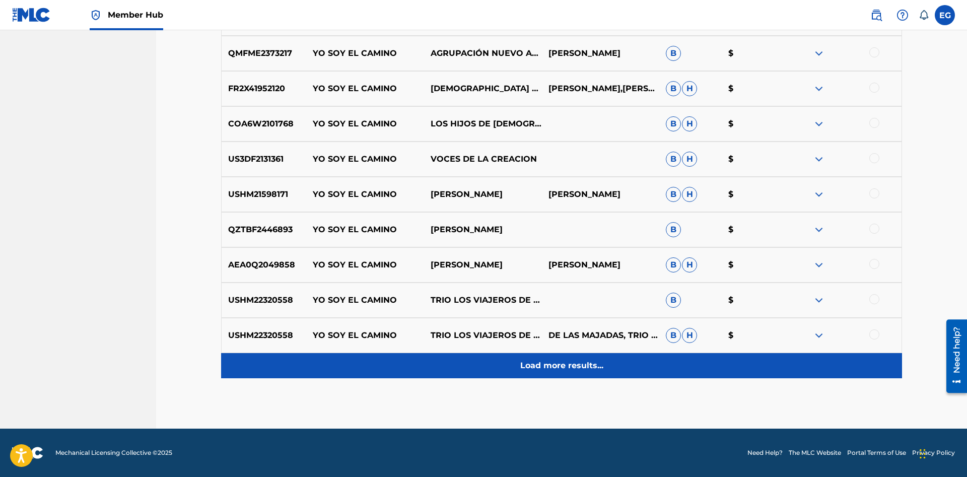
click at [543, 365] on p "Load more results..." at bounding box center [561, 366] width 83 height 12
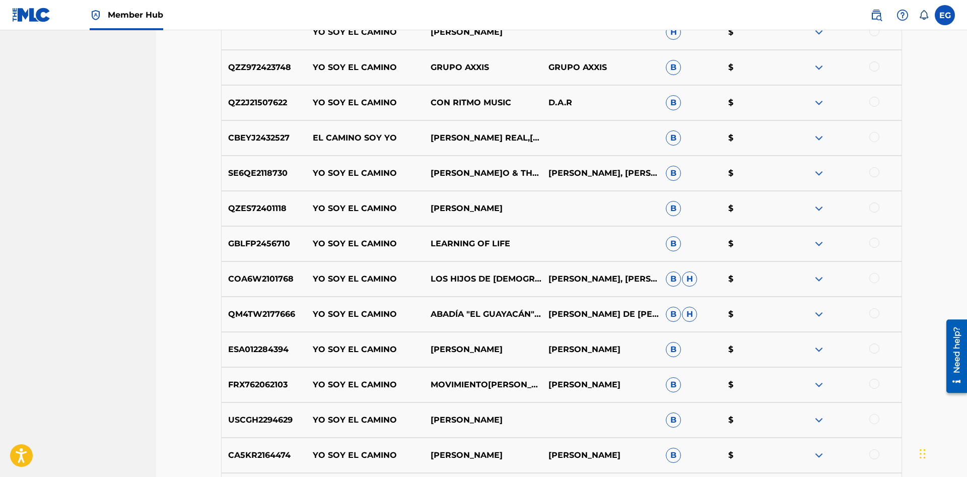
scroll to position [896, 0]
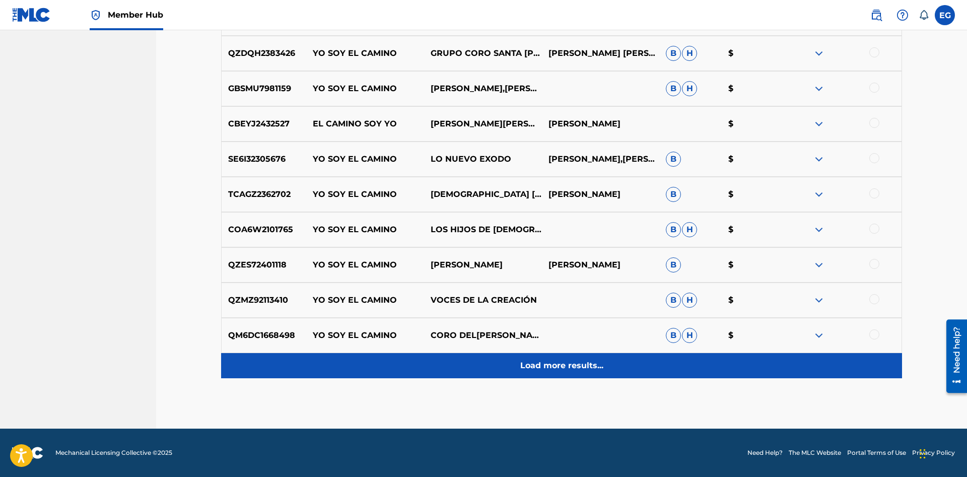
click at [545, 370] on p "Load more results..." at bounding box center [561, 366] width 83 height 12
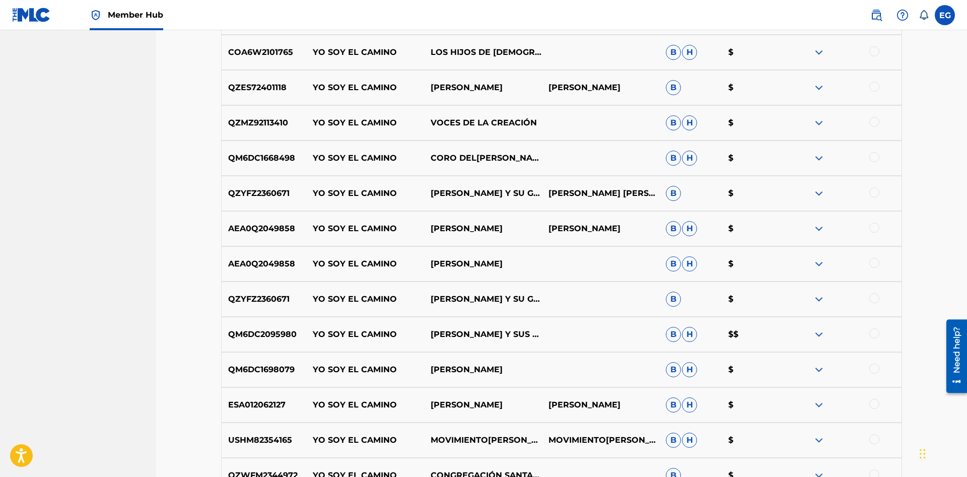
scroll to position [2150, 0]
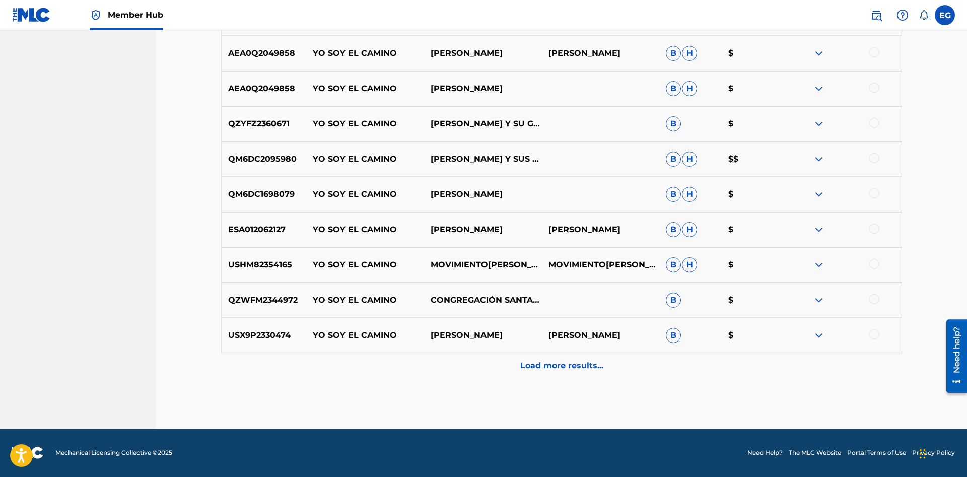
click at [546, 375] on div "Load more results..." at bounding box center [561, 365] width 681 height 25
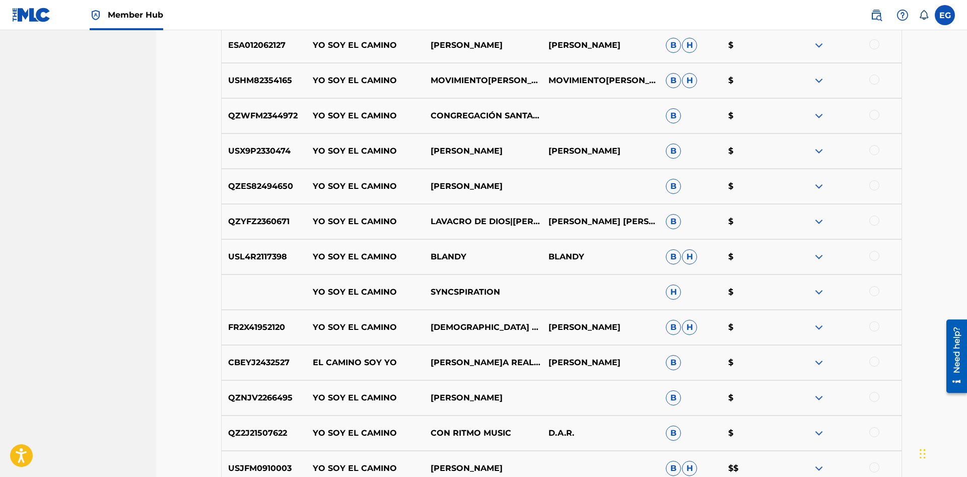
scroll to position [2502, 0]
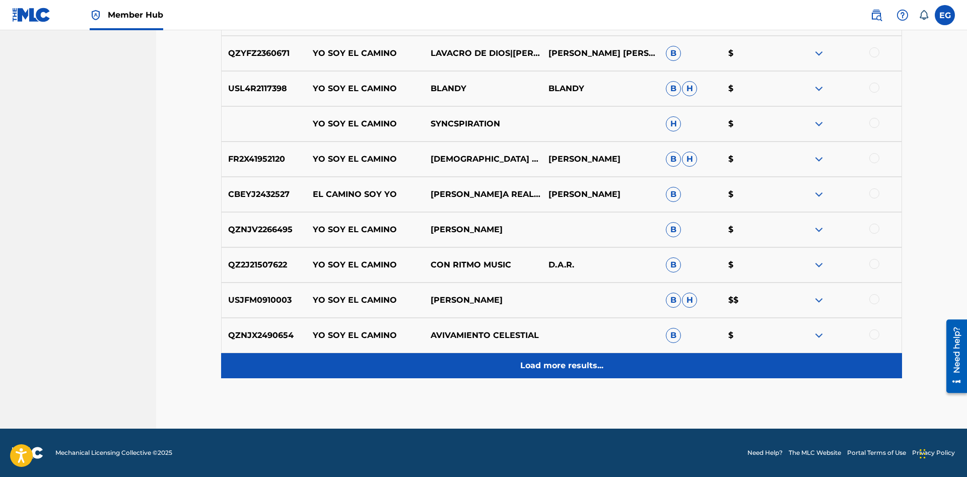
click at [548, 366] on p "Load more results..." at bounding box center [561, 366] width 83 height 12
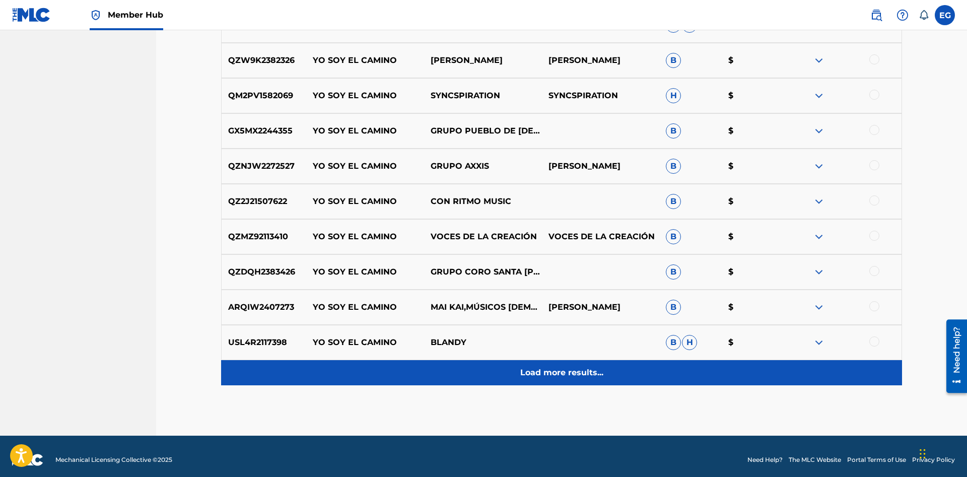
scroll to position [2855, 0]
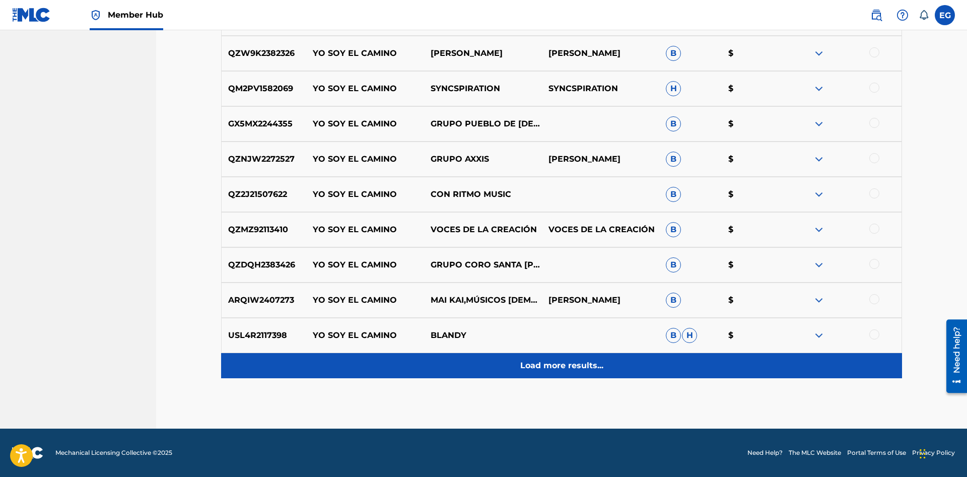
click at [547, 373] on div "Load more results..." at bounding box center [561, 365] width 681 height 25
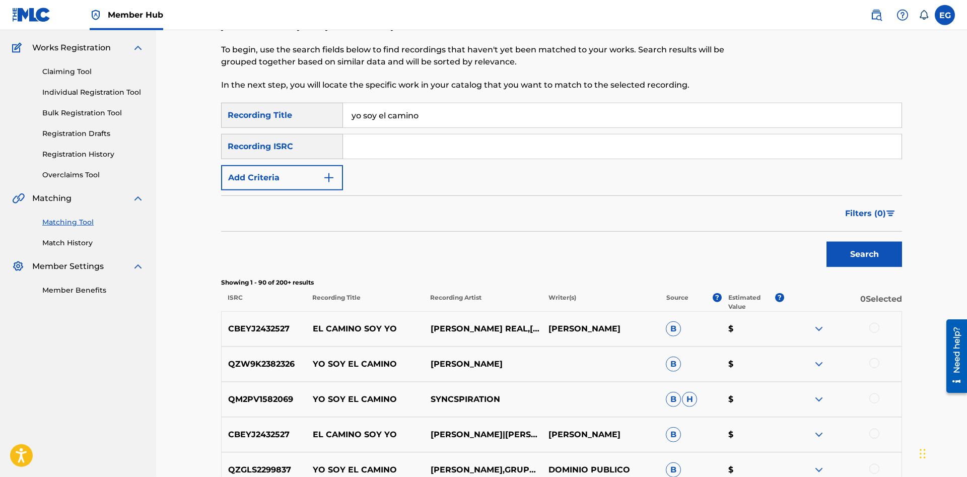
scroll to position [0, 0]
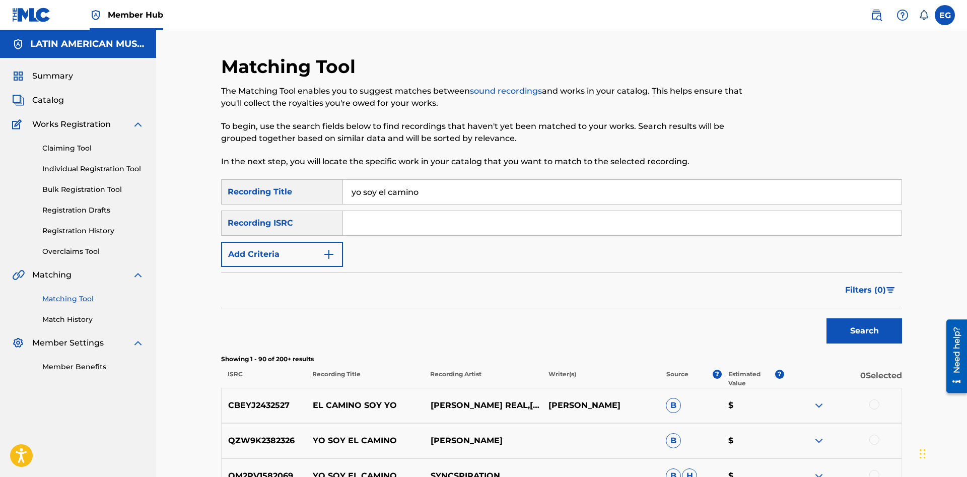
click at [462, 191] on input "yo soy el camino" at bounding box center [622, 192] width 559 height 24
click at [330, 250] on img "Search Form" at bounding box center [329, 254] width 12 height 12
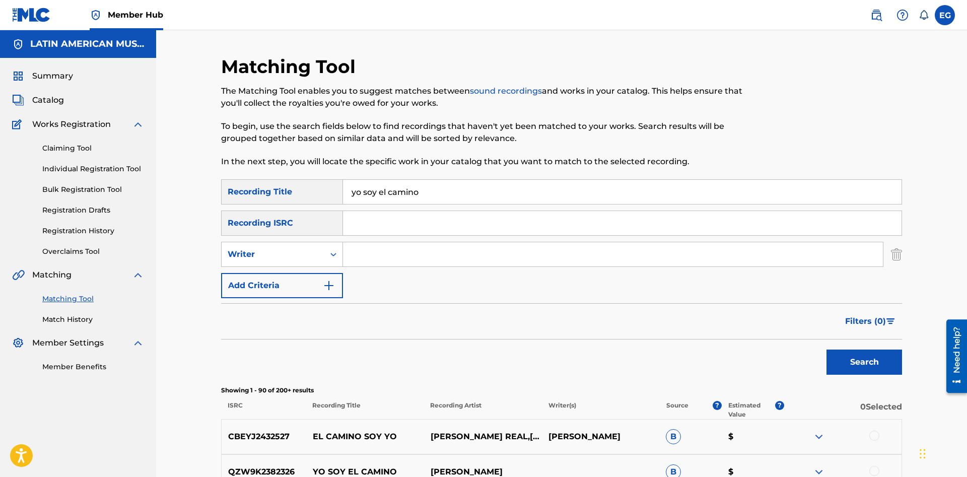
click at [369, 251] on input "Search Form" at bounding box center [613, 254] width 540 height 24
paste input "e"
drag, startPoint x: 394, startPoint y: 260, endPoint x: 238, endPoint y: 275, distance: 156.9
click at [343, 266] on input "ernesto" at bounding box center [613, 254] width 540 height 24
type input "[PERSON_NAME]"
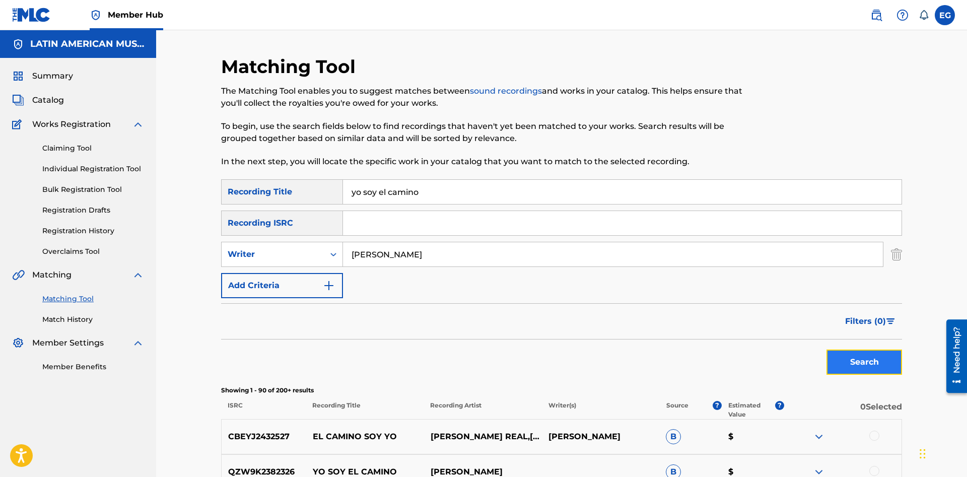
click at [883, 363] on button "Search" at bounding box center [864, 362] width 76 height 25
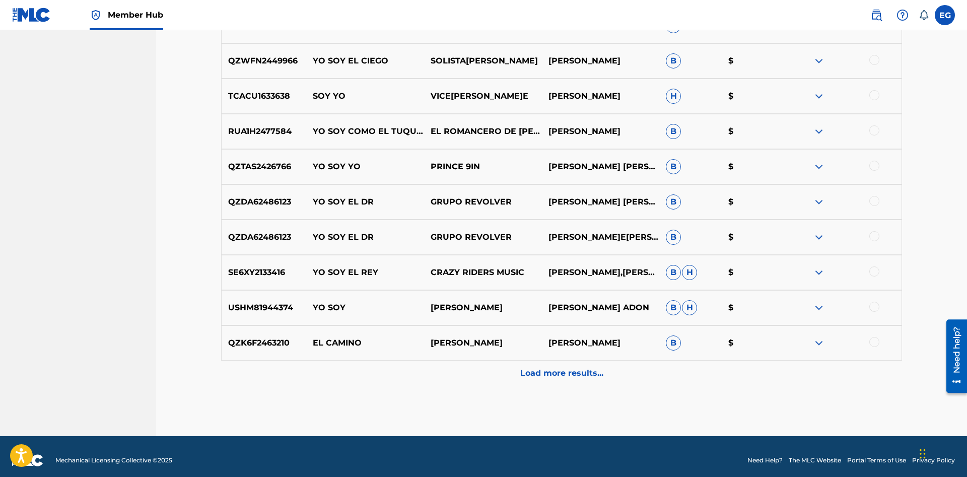
scroll to position [419, 0]
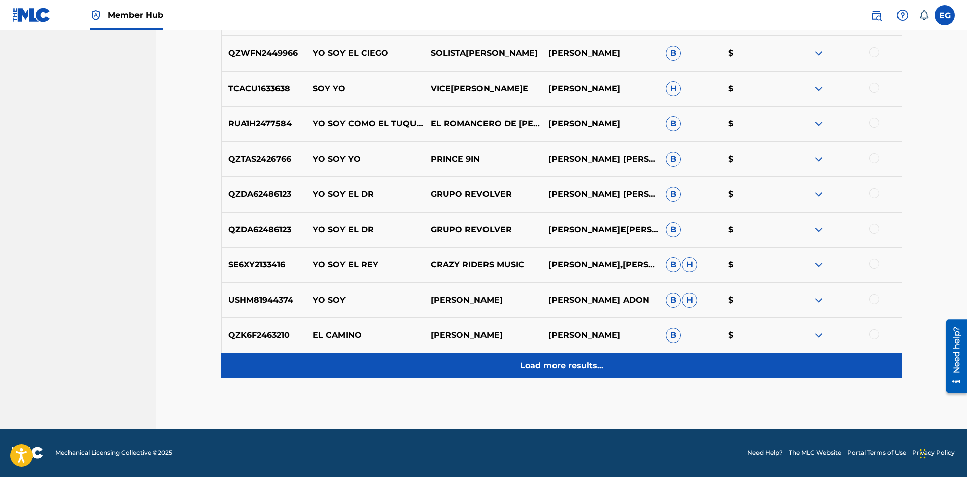
click at [547, 359] on div "Load more results..." at bounding box center [561, 365] width 681 height 25
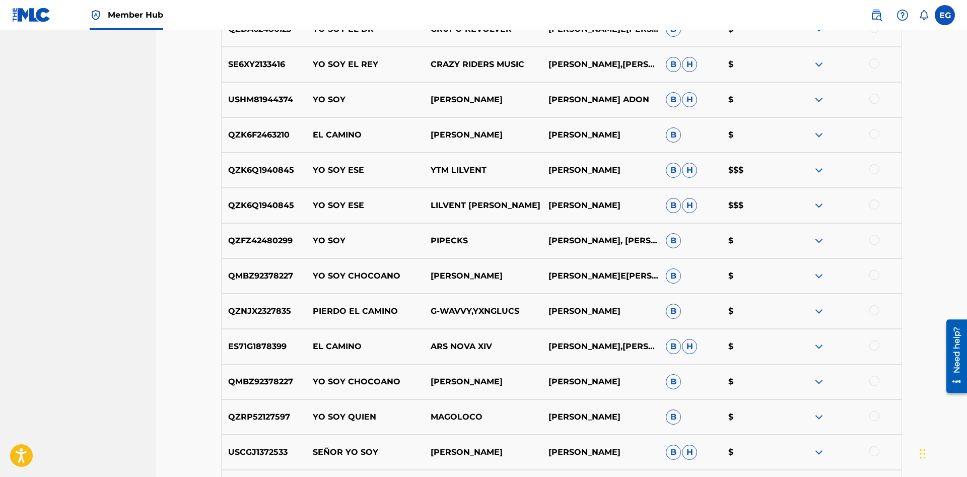
scroll to position [771, 0]
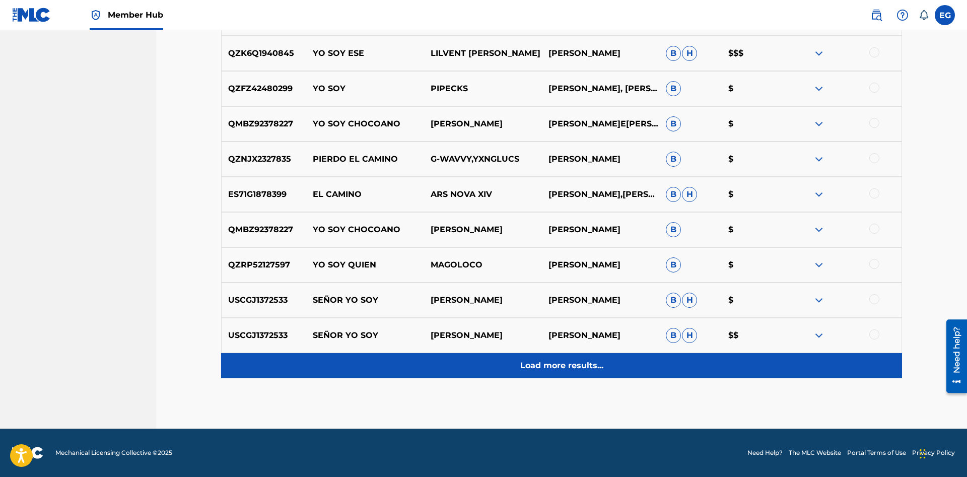
click at [542, 369] on p "Load more results..." at bounding box center [561, 366] width 83 height 12
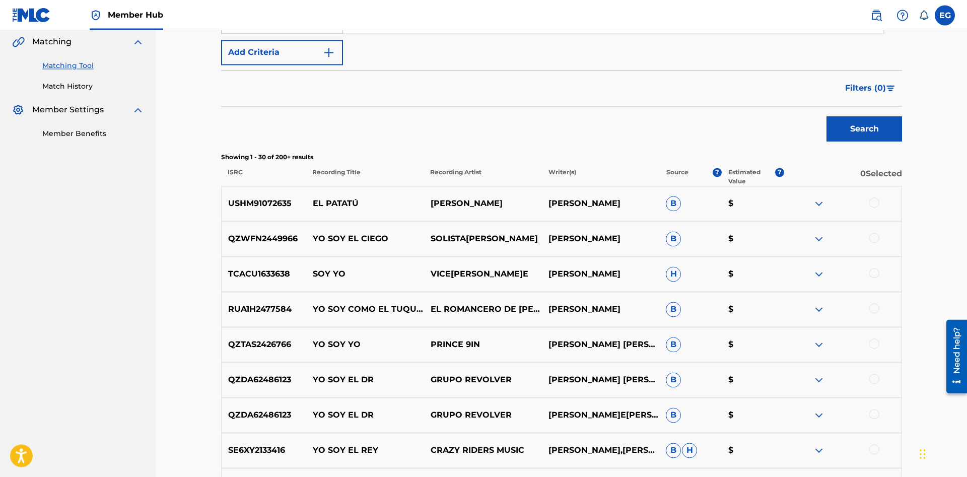
scroll to position [0, 0]
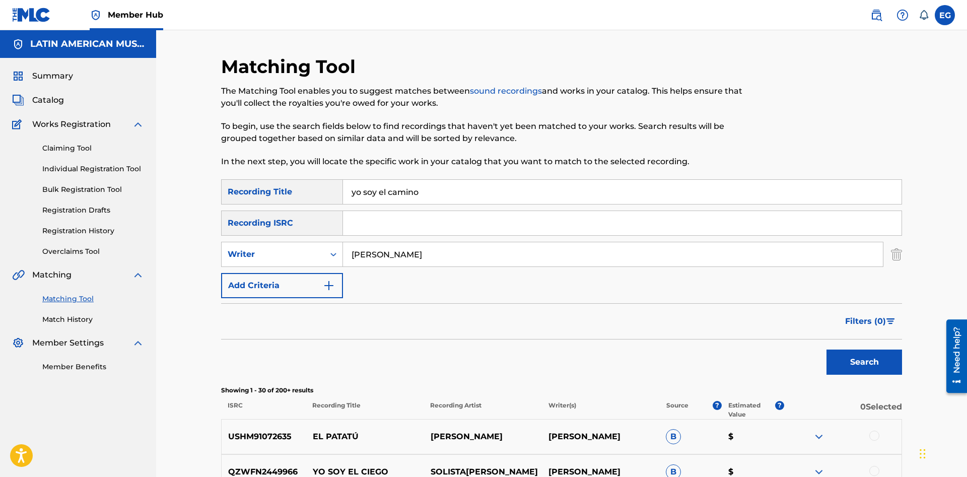
click at [525, 250] on input "[PERSON_NAME]" at bounding box center [613, 254] width 540 height 24
drag, startPoint x: 509, startPoint y: 257, endPoint x: 330, endPoint y: 257, distance: 178.8
click at [343, 259] on input "[PERSON_NAME]" at bounding box center [613, 254] width 540 height 24
click at [826, 350] on button "Search" at bounding box center [864, 362] width 76 height 25
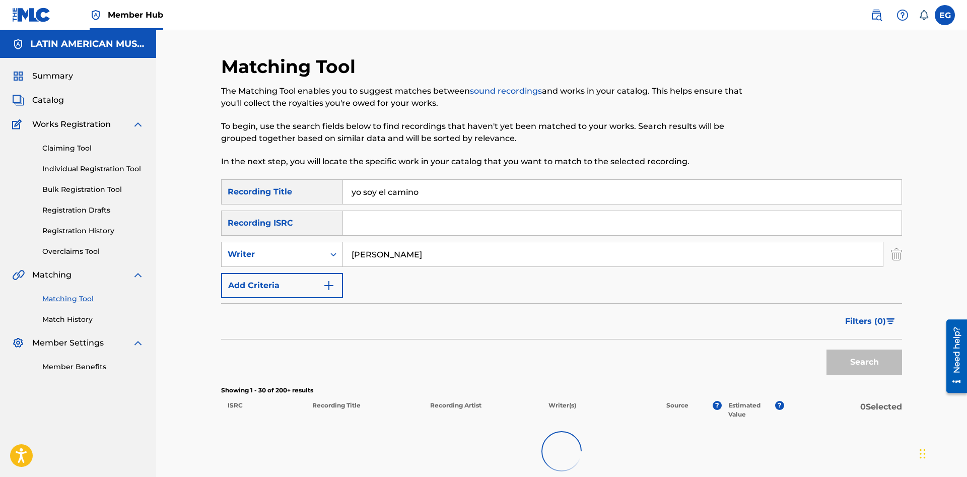
scroll to position [105, 0]
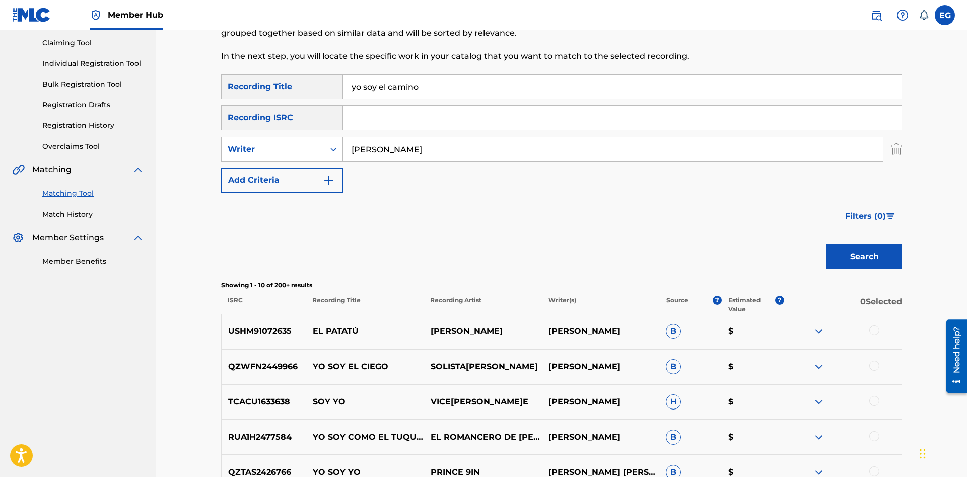
drag, startPoint x: 443, startPoint y: 95, endPoint x: 275, endPoint y: 111, distance: 169.0
click at [343, 99] on input "yo soy el camino" at bounding box center [622, 87] width 559 height 24
click at [826, 244] on button "Search" at bounding box center [864, 256] width 76 height 25
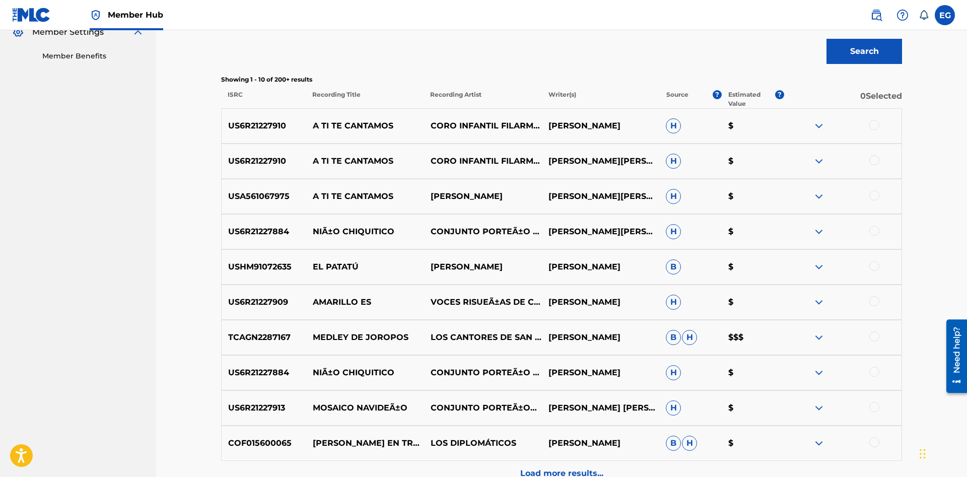
scroll to position [419, 0]
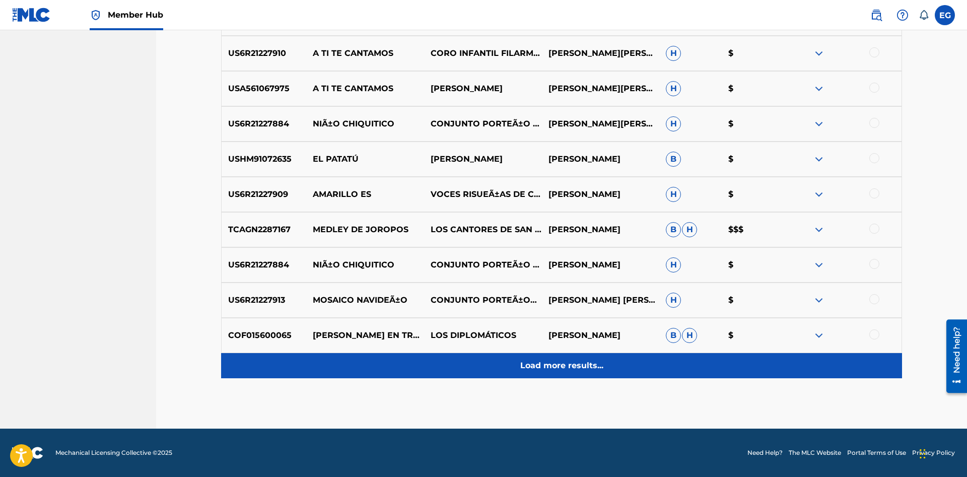
click at [524, 376] on div "Load more results..." at bounding box center [561, 365] width 681 height 25
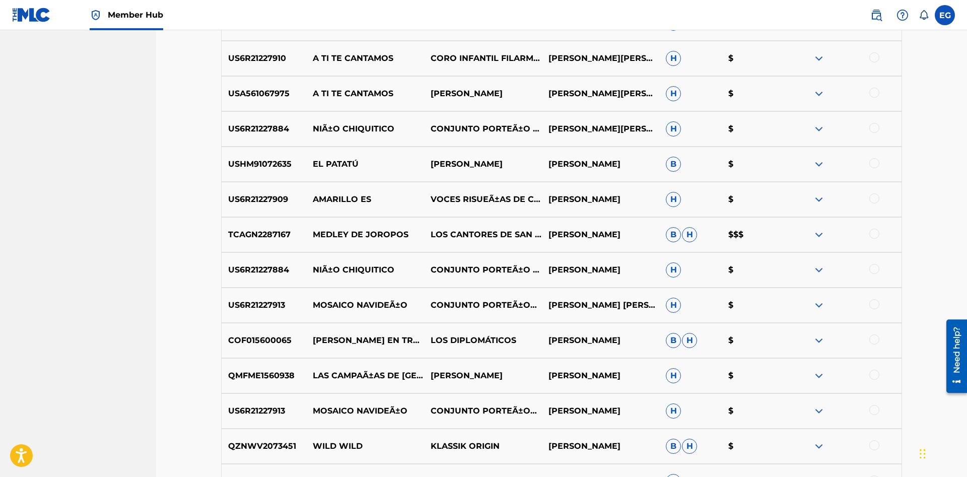
scroll to position [465, 0]
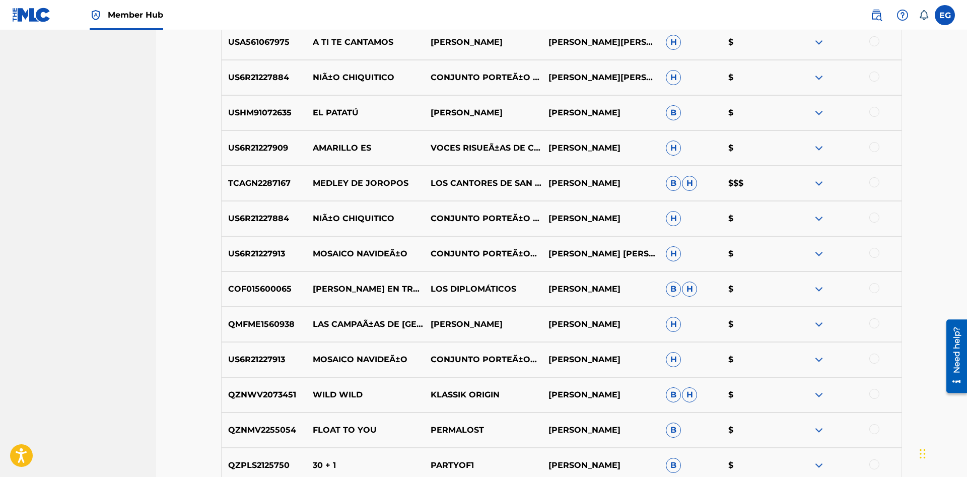
click at [876, 324] on div at bounding box center [874, 323] width 10 height 10
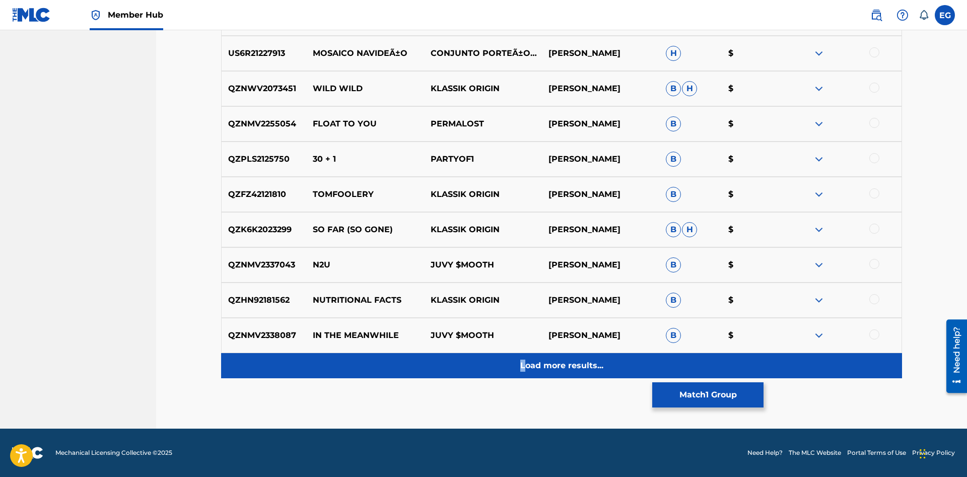
click at [523, 358] on div "Load more results..." at bounding box center [561, 365] width 681 height 25
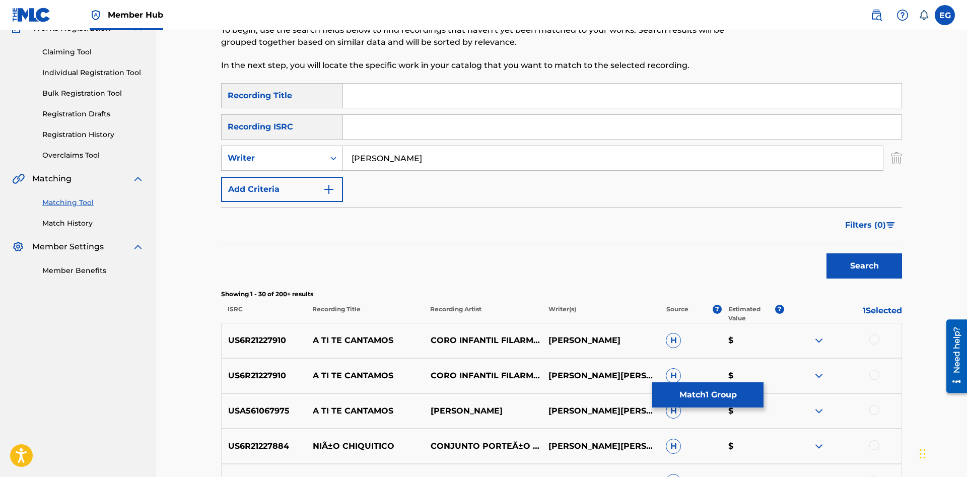
scroll to position [0, 0]
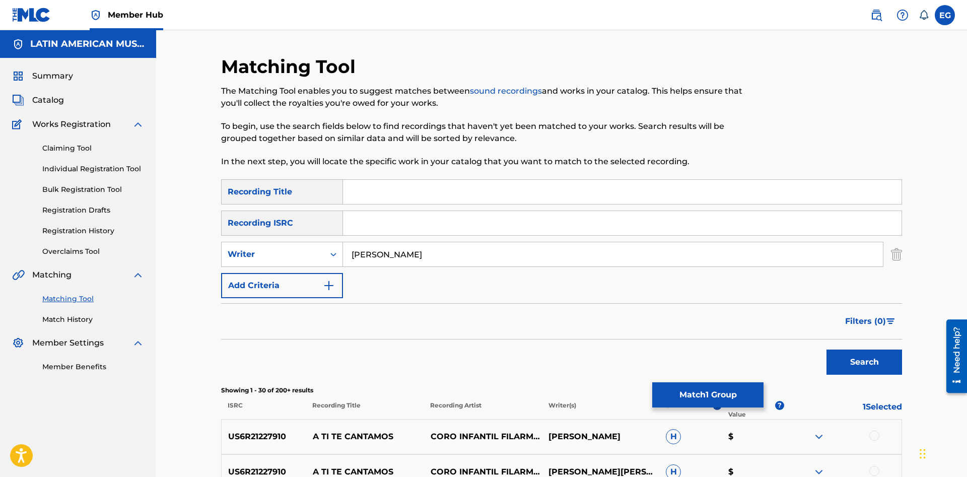
click at [426, 187] on input "Search Form" at bounding box center [622, 192] width 559 height 24
type input "las campañas de san juan"
click at [826, 350] on button "Search" at bounding box center [864, 362] width 76 height 25
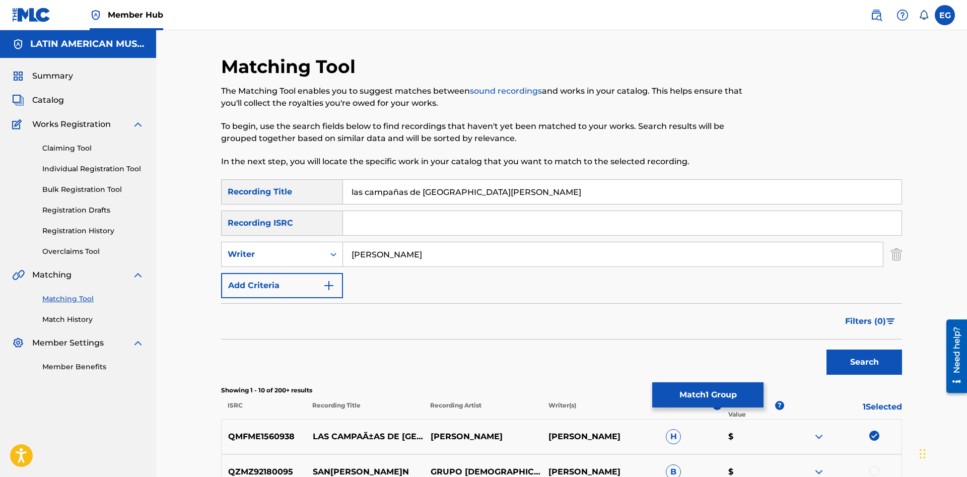
drag, startPoint x: 449, startPoint y: 254, endPoint x: 277, endPoint y: 265, distance: 172.1
click at [343, 265] on input "[PERSON_NAME]" at bounding box center [613, 254] width 540 height 24
click at [826, 350] on button "Search" at bounding box center [864, 362] width 76 height 25
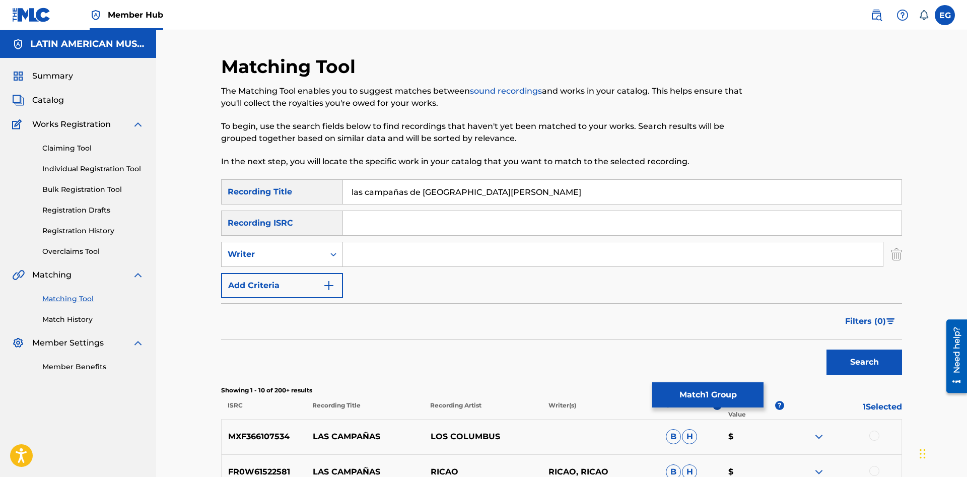
scroll to position [308, 0]
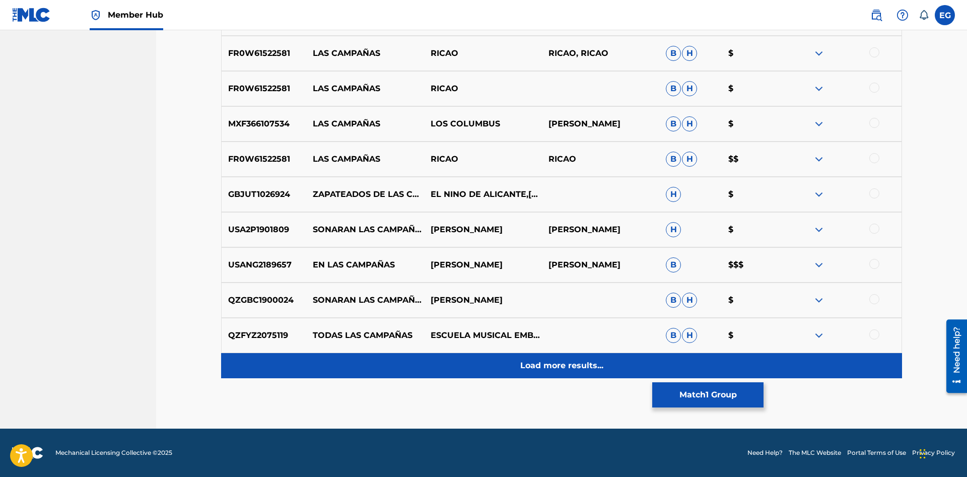
click at [496, 370] on div "Load more results..." at bounding box center [561, 365] width 681 height 25
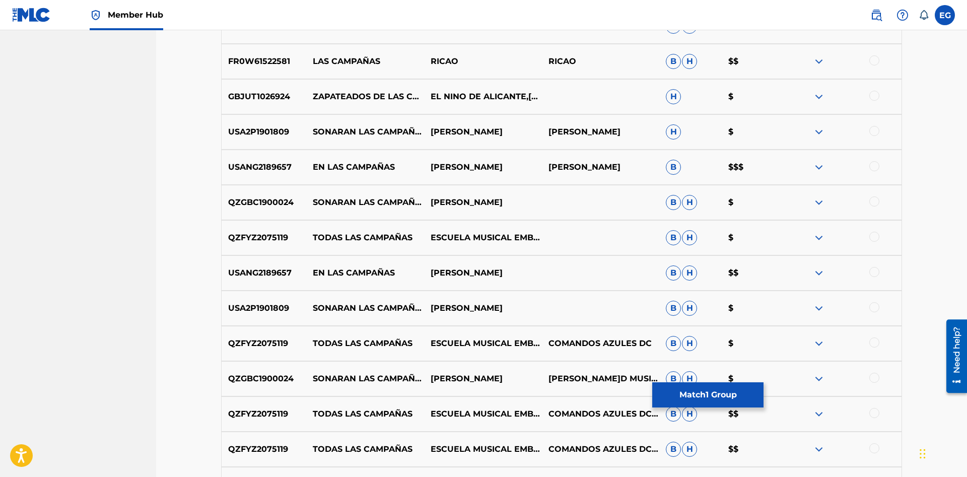
scroll to position [771, 0]
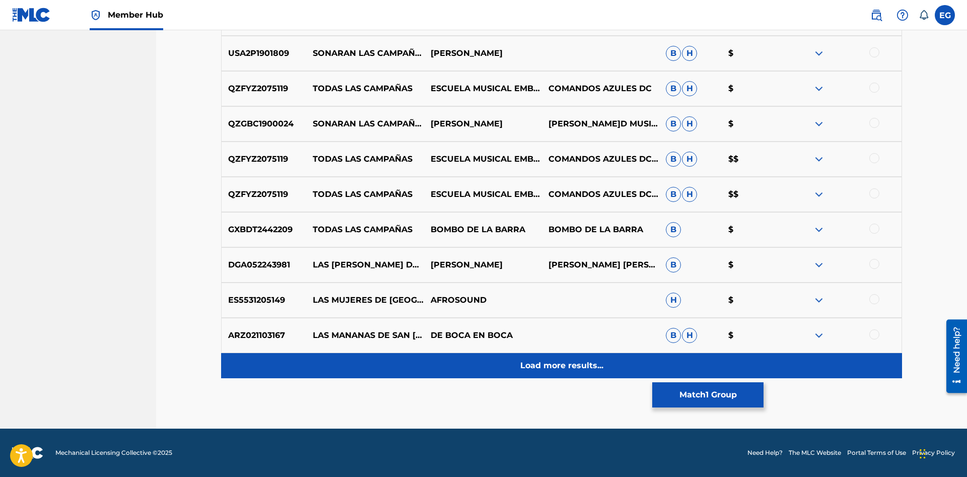
click at [476, 359] on div "Load more results..." at bounding box center [561, 365] width 681 height 25
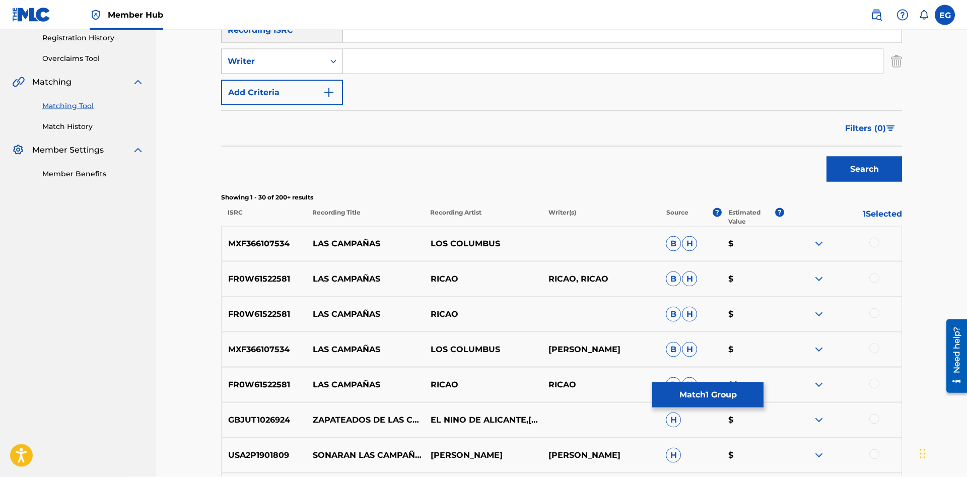
scroll to position [0, 0]
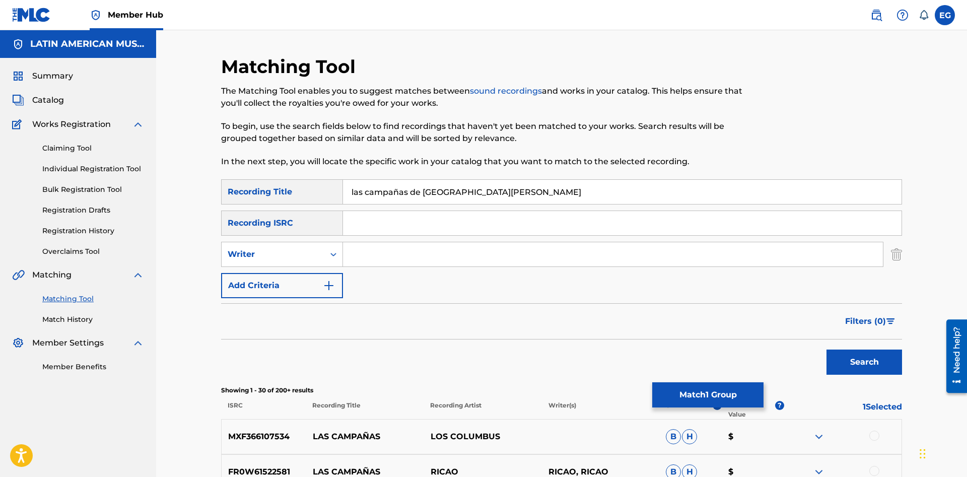
click at [398, 186] on input "las campañas de san juan" at bounding box center [622, 192] width 559 height 24
type input "las campanas de san juan"
click at [826, 350] on button "Search" at bounding box center [864, 362] width 76 height 25
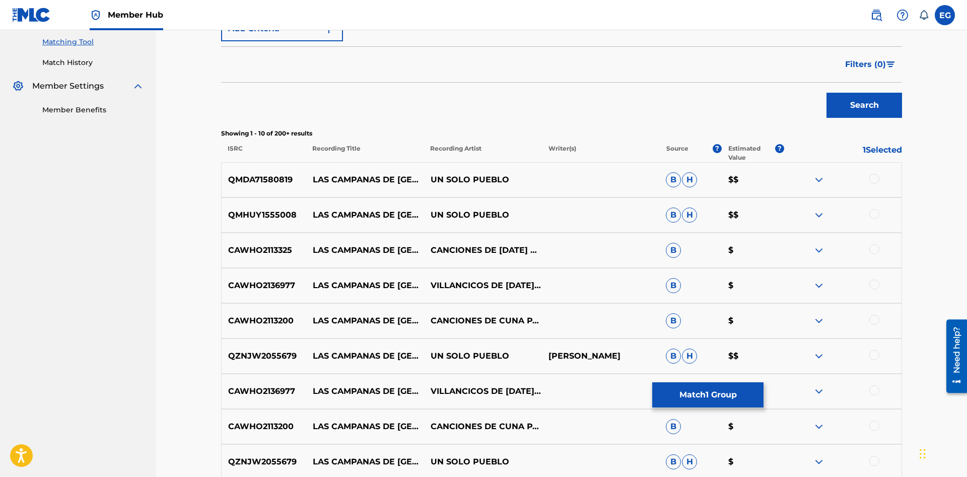
scroll to position [360, 0]
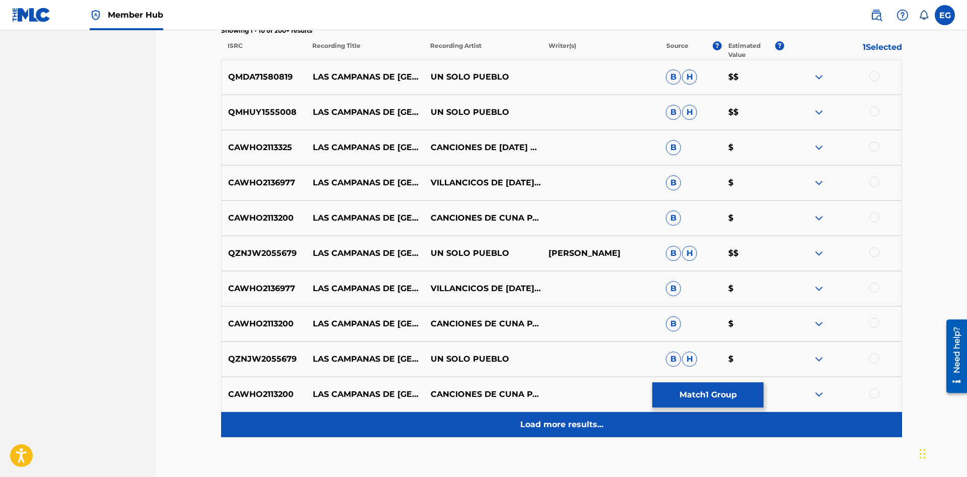
click at [511, 415] on div "Load more results..." at bounding box center [561, 424] width 681 height 25
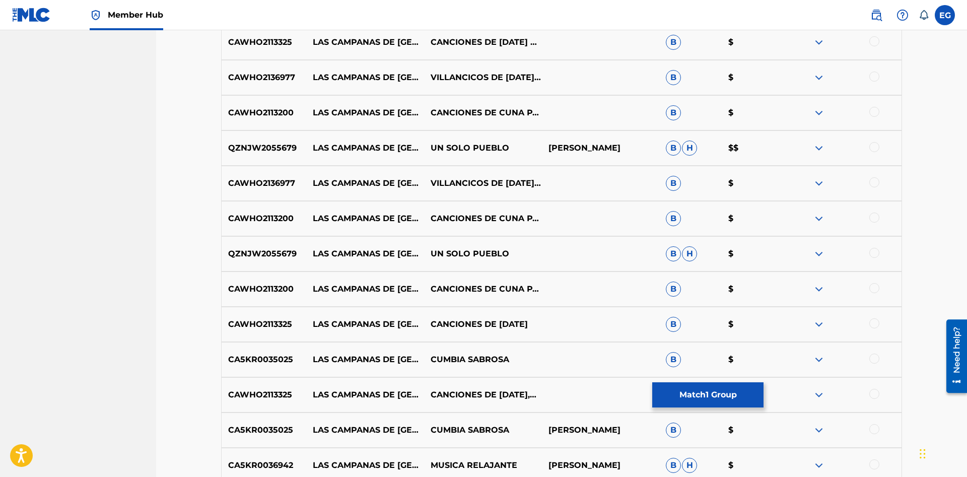
scroll to position [670, 0]
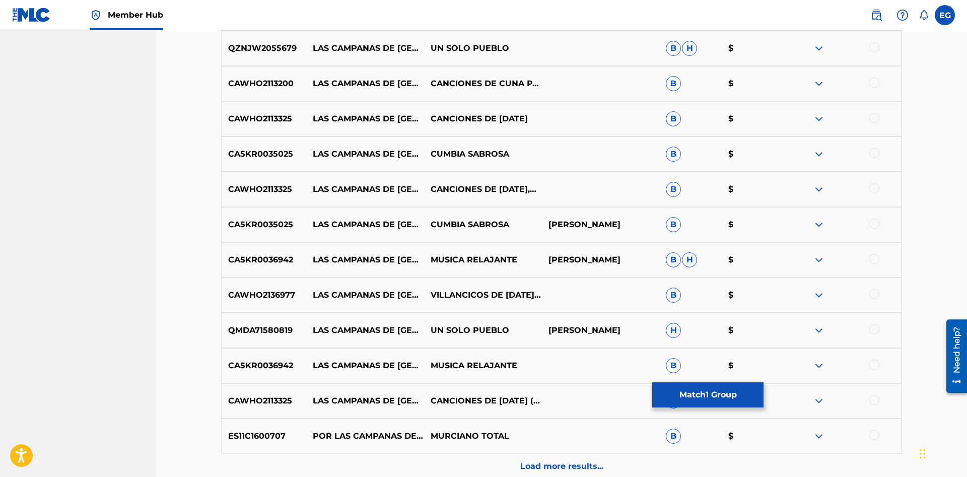
click at [877, 223] on div at bounding box center [874, 224] width 10 height 10
click at [872, 152] on div at bounding box center [874, 153] width 10 height 10
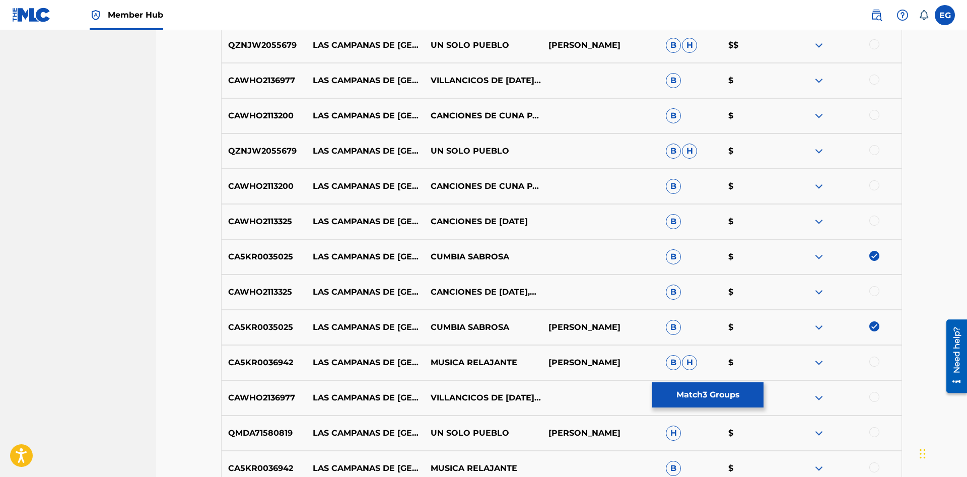
scroll to position [771, 0]
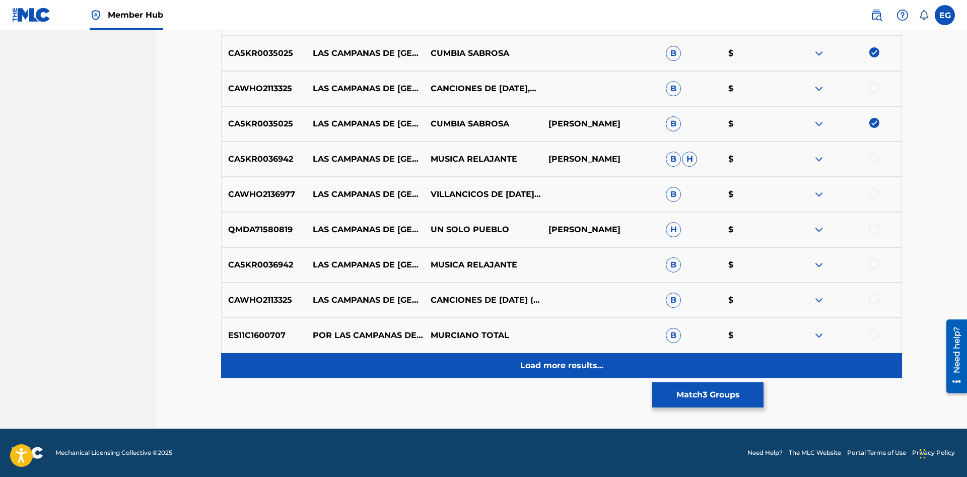
click at [553, 363] on p "Load more results..." at bounding box center [561, 366] width 83 height 12
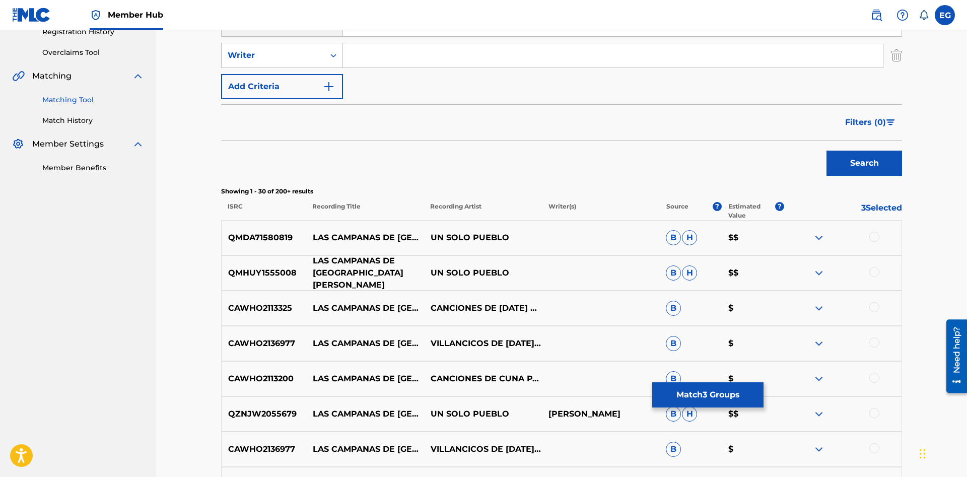
scroll to position [0, 0]
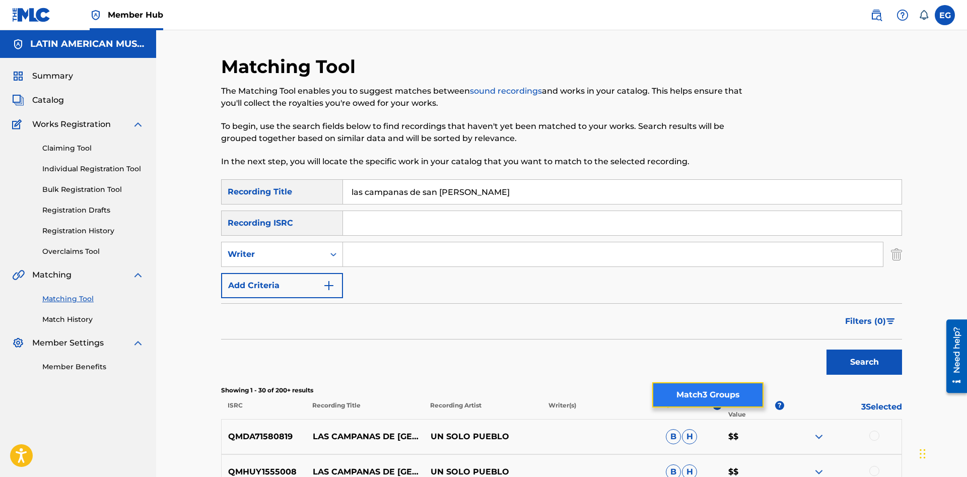
click at [701, 391] on button "Match 3 Groups" at bounding box center [707, 394] width 111 height 25
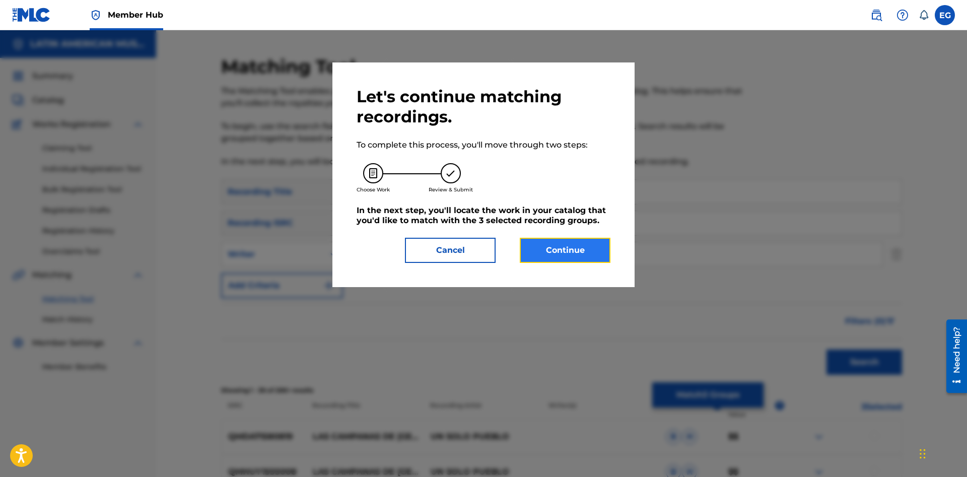
click at [579, 253] on button "Continue" at bounding box center [565, 250] width 91 height 25
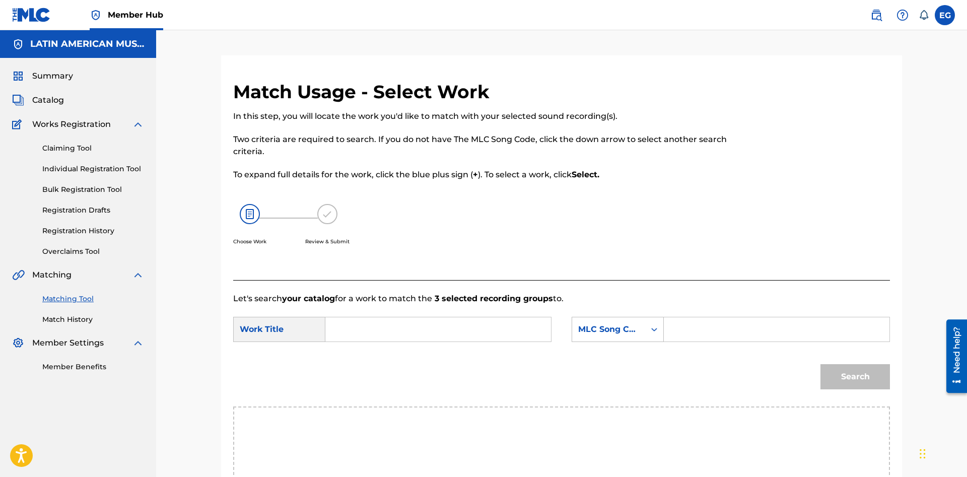
click at [459, 333] on input "Search Form" at bounding box center [438, 329] width 208 height 24
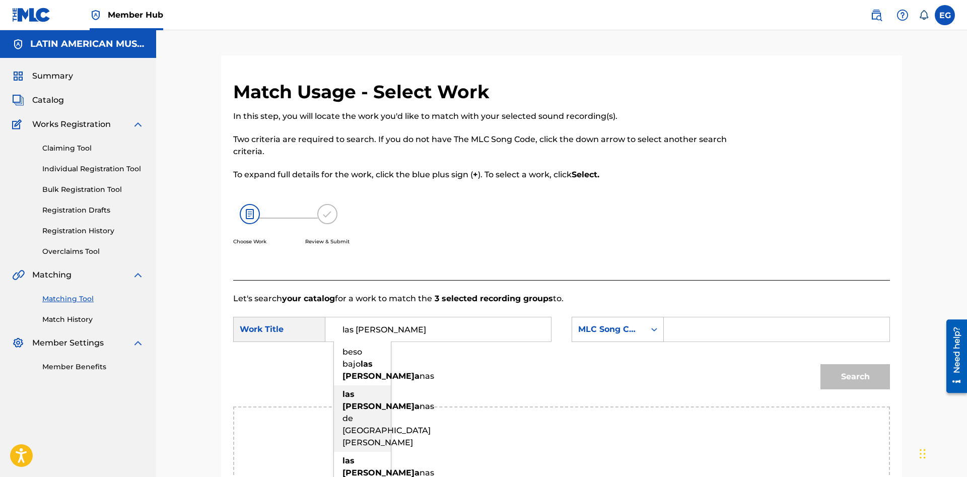
click at [368, 411] on strong "campa" at bounding box center [380, 406] width 77 height 10
type input "las campanas de san juan"
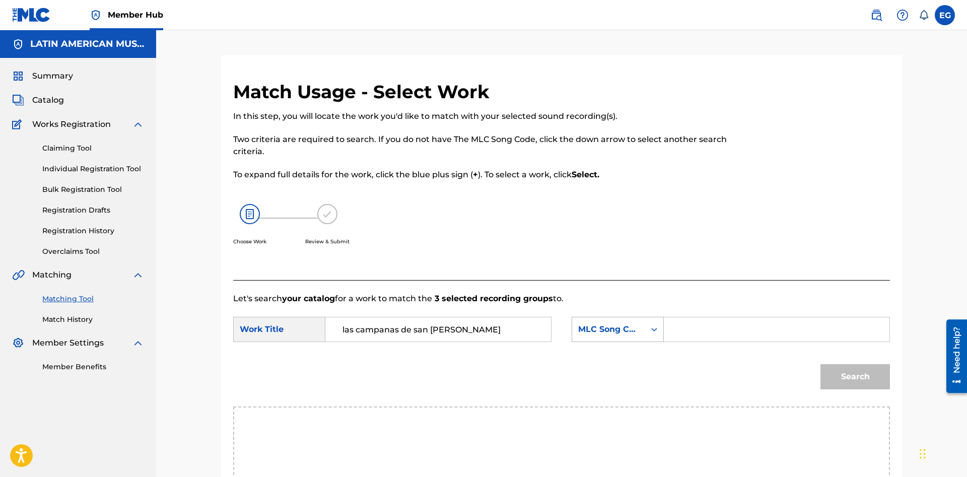
click at [607, 324] on div "MLC Song Code" at bounding box center [608, 329] width 61 height 12
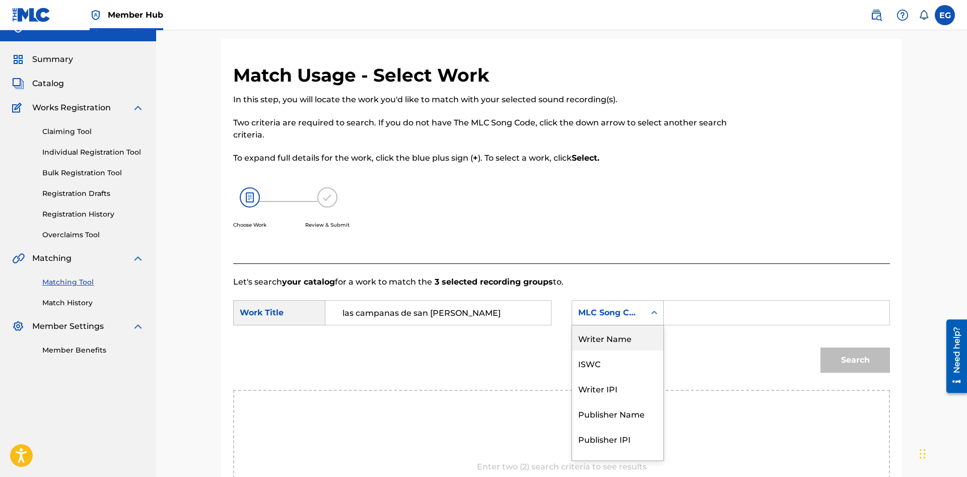
click at [628, 339] on div "Writer Name" at bounding box center [617, 337] width 91 height 25
click at [700, 300] on form "SearchWithCriteria6c54de25-405b-4bc8-9b17-9dfe7faa6221 Work Title las campanas …" at bounding box center [561, 339] width 657 height 102
drag, startPoint x: 697, startPoint y: 307, endPoint x: 697, endPoint y: 314, distance: 7.6
click at [697, 314] on input "Search Form" at bounding box center [776, 313] width 208 height 24
paste input "[PERSON_NAME]"
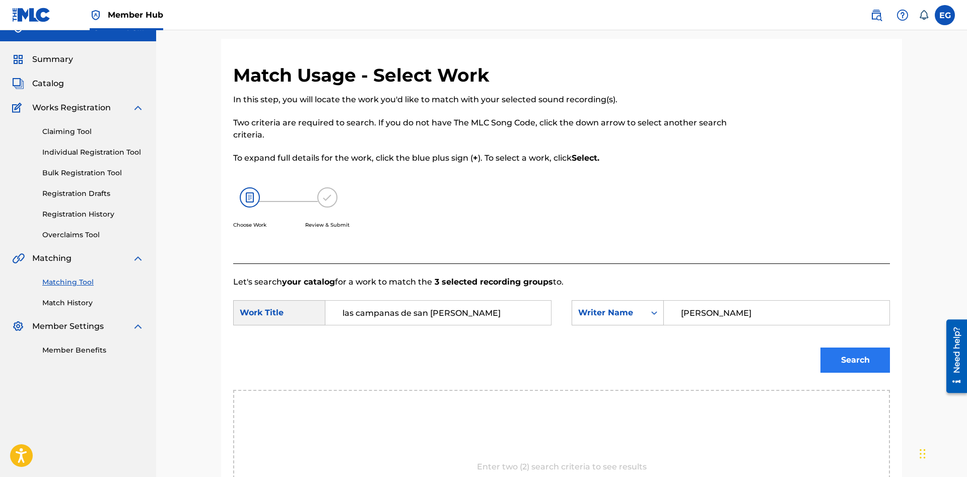
type input "[PERSON_NAME]"
click at [834, 356] on button "Search" at bounding box center [854, 359] width 69 height 25
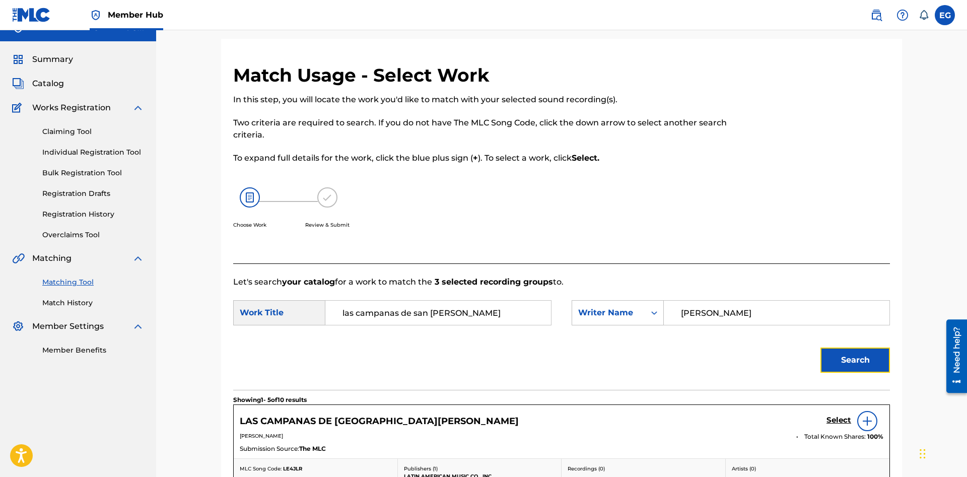
scroll to position [171, 0]
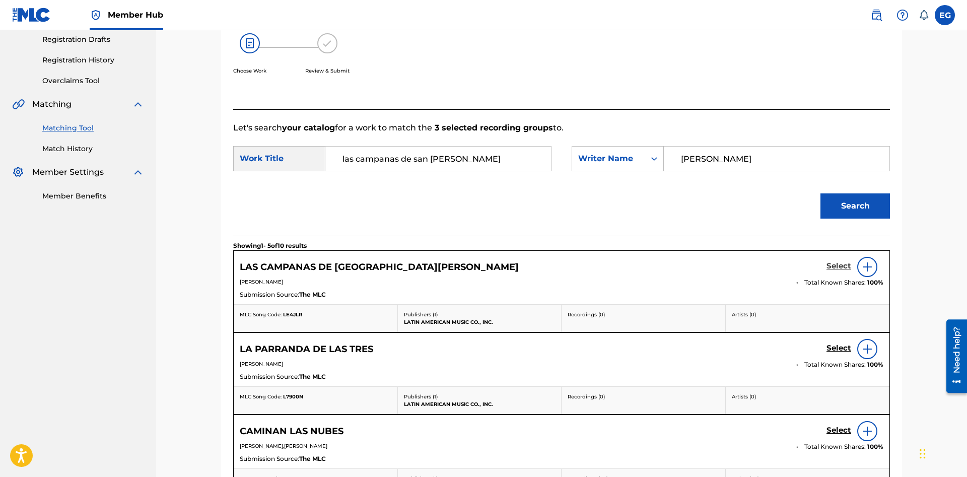
click at [842, 264] on h5 "Select" at bounding box center [838, 266] width 25 height 10
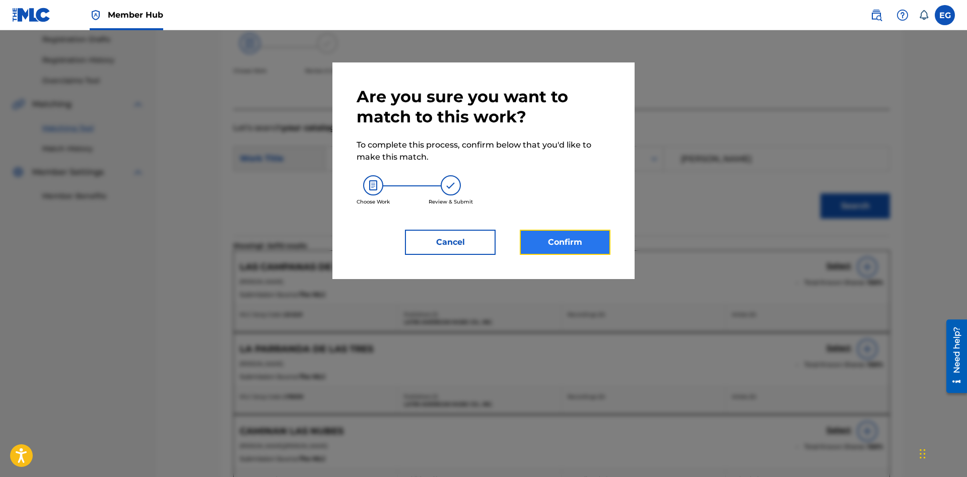
click at [525, 250] on button "Confirm" at bounding box center [565, 242] width 91 height 25
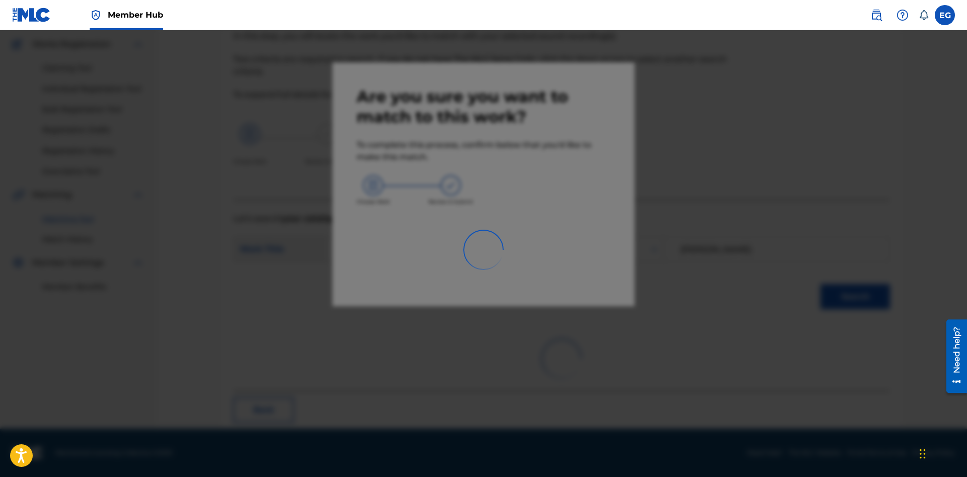
scroll to position [24, 0]
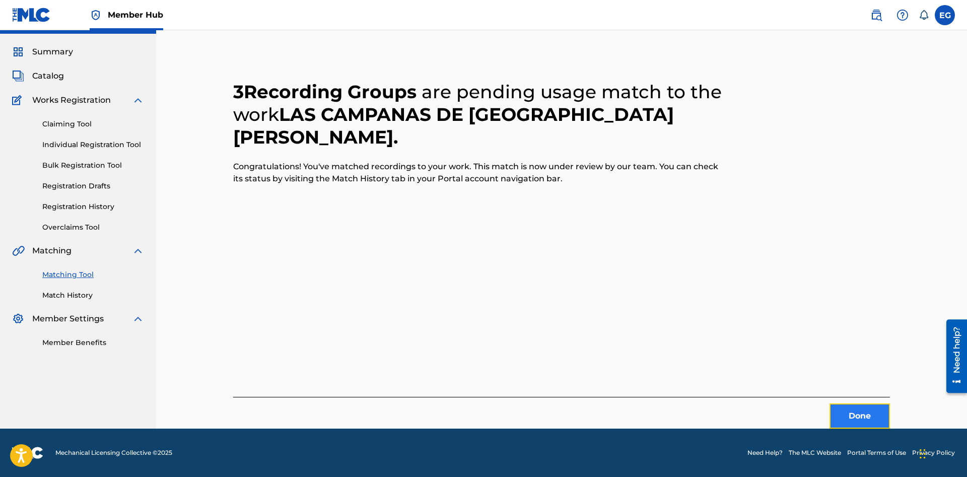
click at [874, 414] on button "Done" at bounding box center [859, 415] width 60 height 25
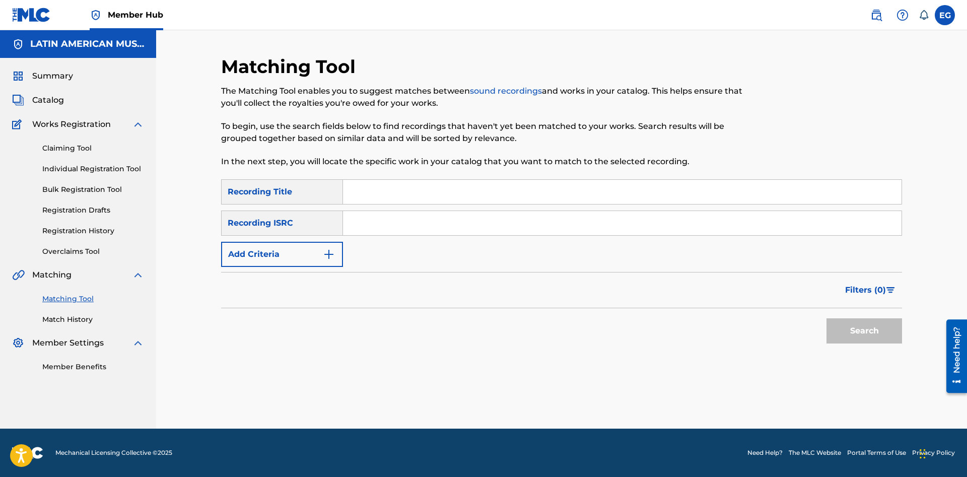
click at [629, 186] on input "Search Form" at bounding box center [622, 192] width 559 height 24
click at [337, 258] on button "Add Criteria" at bounding box center [282, 254] width 122 height 25
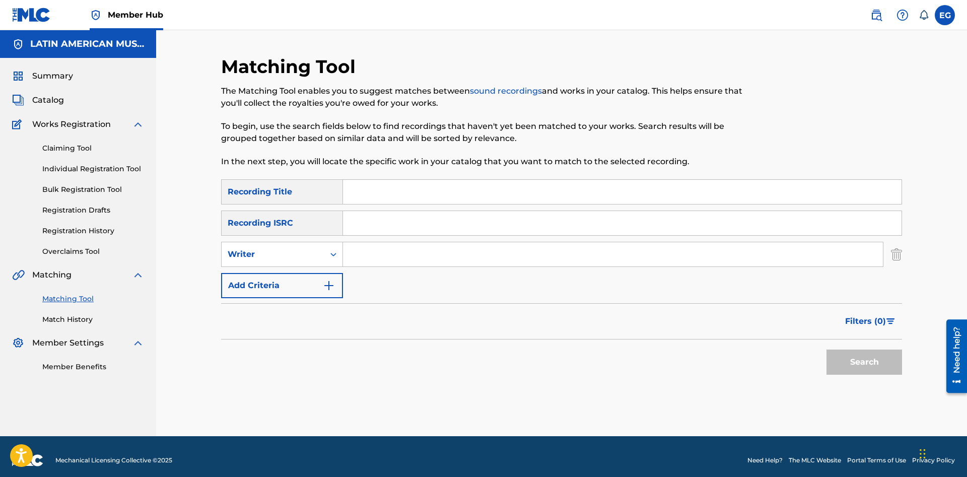
click at [364, 253] on input "Search Form" at bounding box center [613, 254] width 540 height 24
paste input "[PERSON_NAME]"
click at [826, 350] on button "Search" at bounding box center [864, 362] width 76 height 25
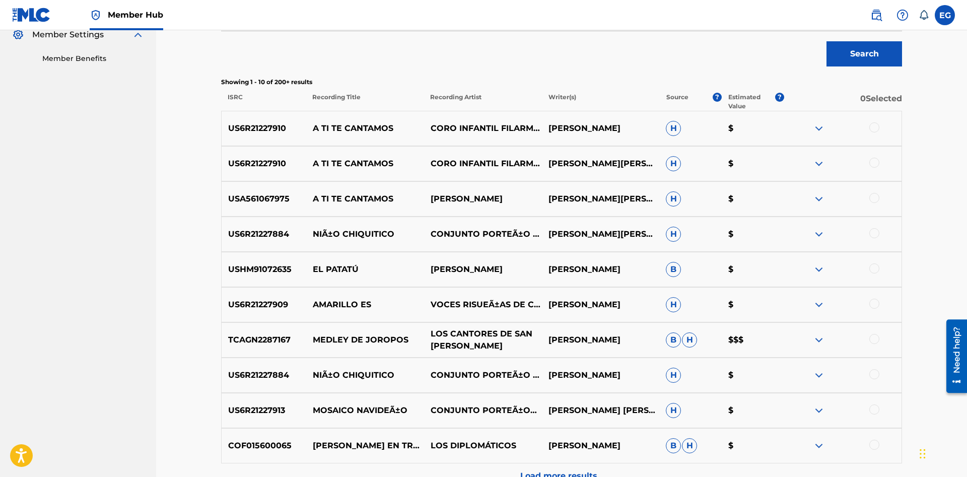
scroll to position [360, 0]
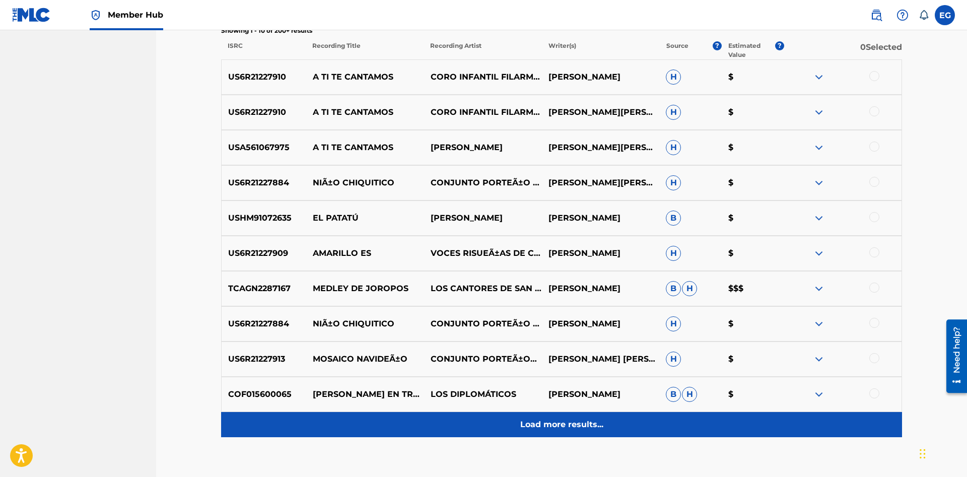
click at [571, 427] on p "Load more results..." at bounding box center [561, 425] width 83 height 12
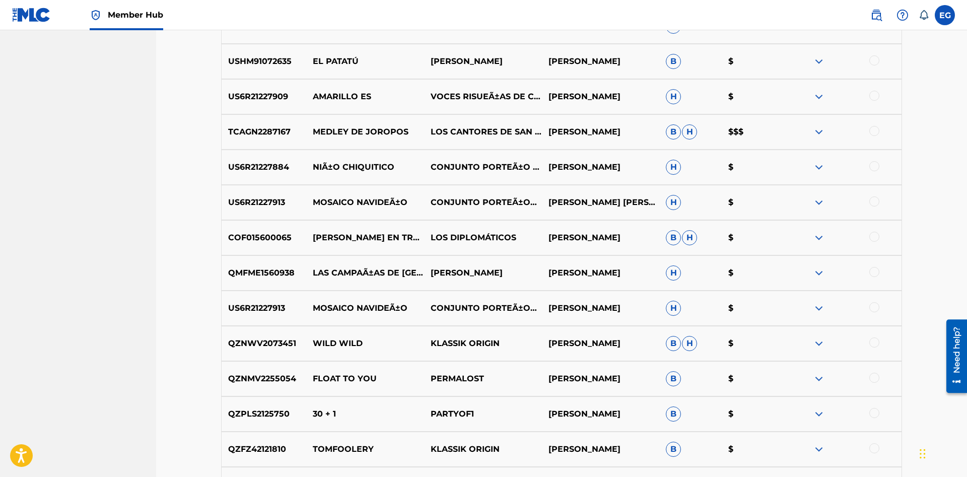
scroll to position [722, 0]
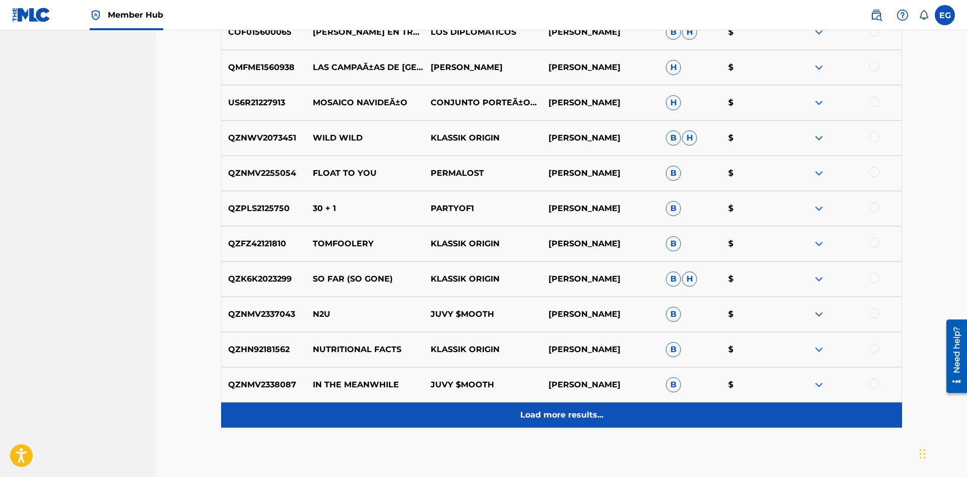
click at [558, 413] on p "Load more results..." at bounding box center [561, 415] width 83 height 12
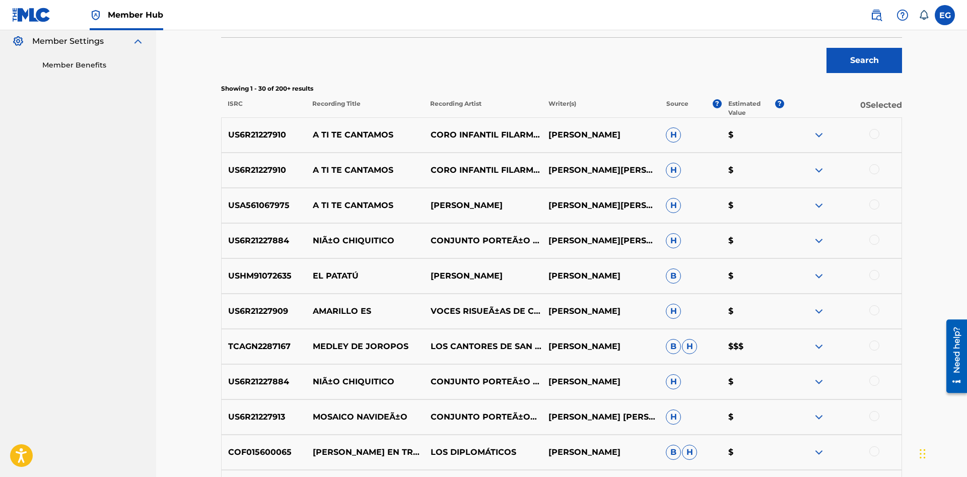
scroll to position [0, 0]
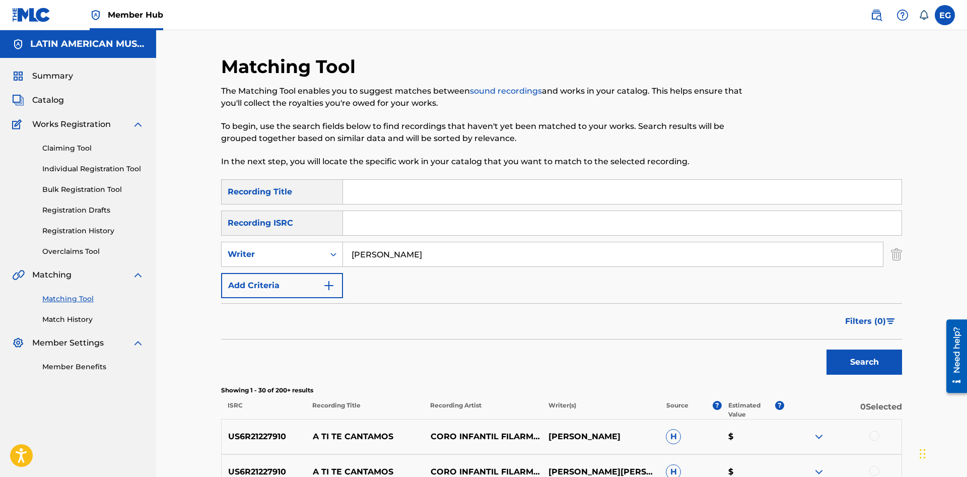
click at [490, 258] on input "[PERSON_NAME]" at bounding box center [613, 254] width 540 height 24
click at [404, 253] on input "[PERSON_NAME]" at bounding box center [613, 254] width 540 height 24
type input "vicente caratini"
click at [826, 350] on button "Search" at bounding box center [864, 362] width 76 height 25
drag, startPoint x: 482, startPoint y: 259, endPoint x: 318, endPoint y: 270, distance: 165.1
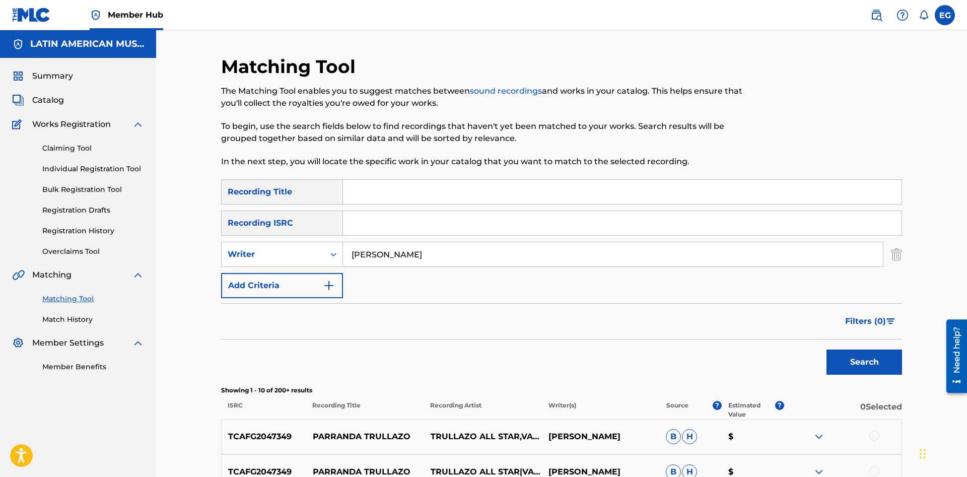
click at [343, 266] on input "vicente caratini" at bounding box center [613, 254] width 540 height 24
click at [416, 198] on input "Search Form" at bounding box center [622, 192] width 559 height 24
type input "regresa amor mio"
click at [862, 372] on button "Search" at bounding box center [864, 362] width 76 height 25
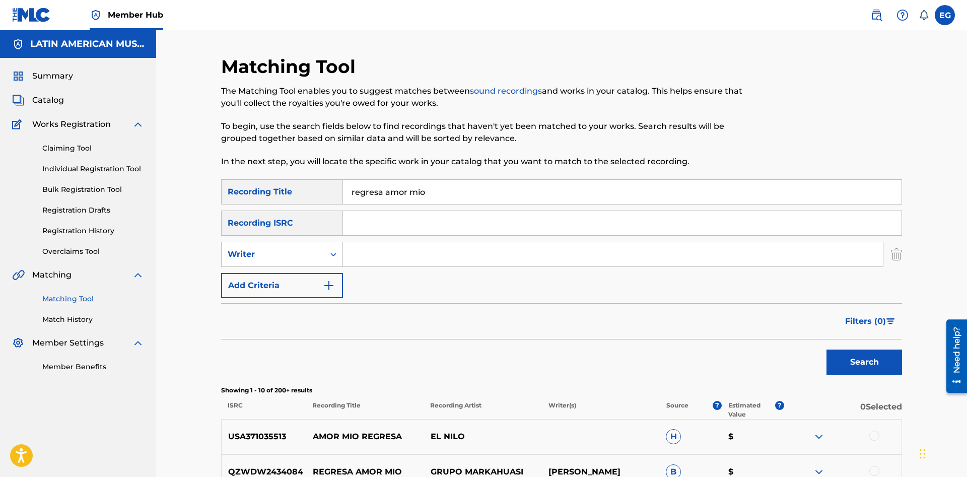
click at [369, 255] on input "Search Form" at bounding box center [613, 254] width 540 height 24
click at [355, 252] on input "eoque" at bounding box center [613, 254] width 540 height 24
type input "[PERSON_NAME]"
click at [826, 350] on button "Search" at bounding box center [864, 362] width 76 height 25
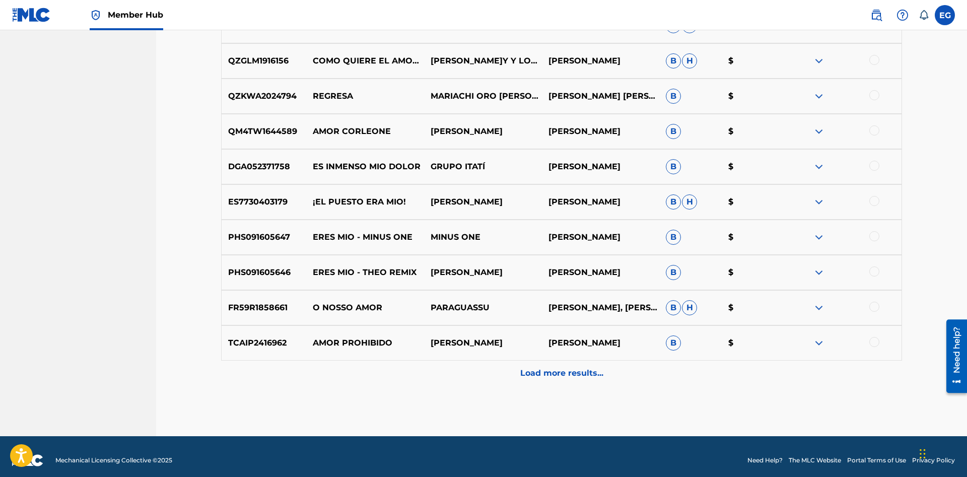
scroll to position [103, 0]
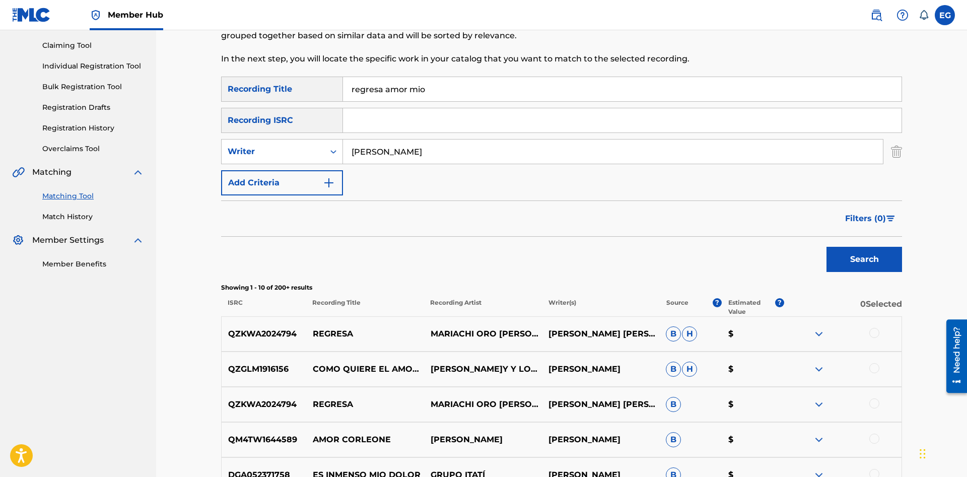
click at [421, 89] on input "regresa amor mio" at bounding box center [622, 89] width 559 height 24
click at [826, 247] on button "Search" at bounding box center [864, 259] width 76 height 25
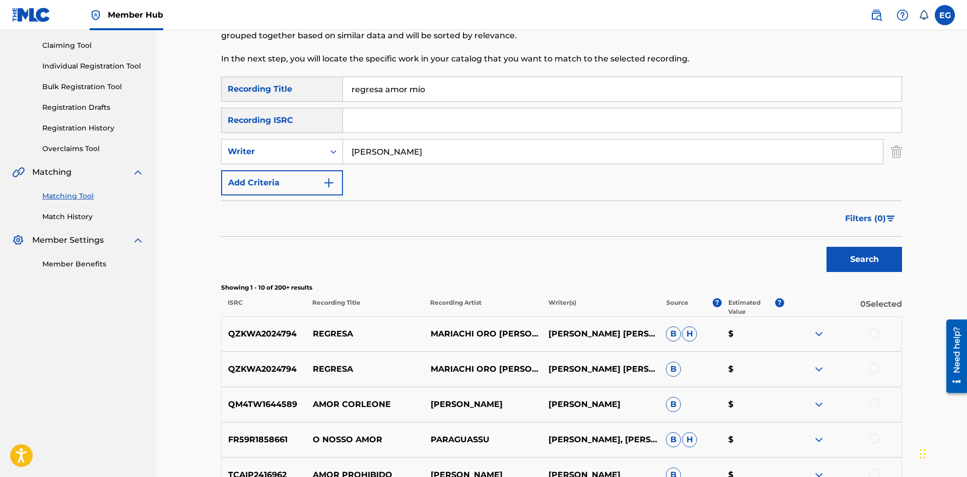
type input "regresa amor mío"
click at [826, 247] on button "Search" at bounding box center [864, 259] width 76 height 25
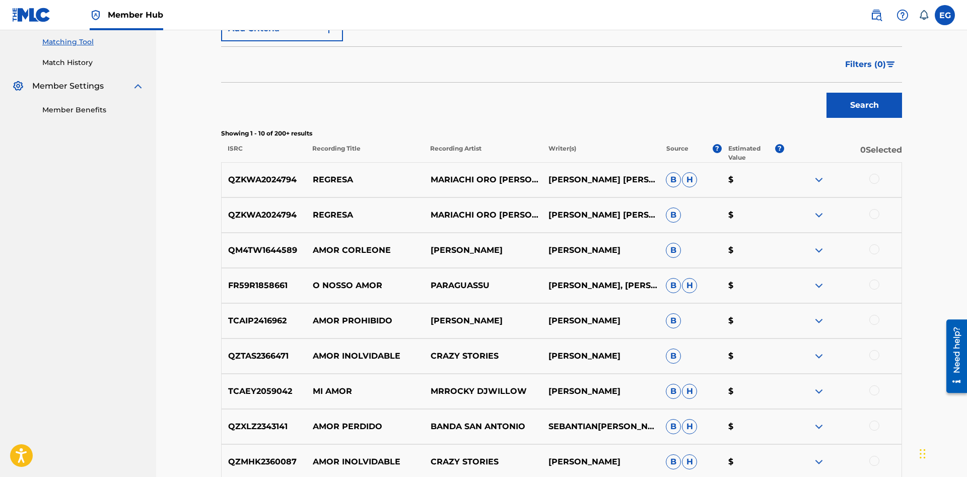
scroll to position [0, 0]
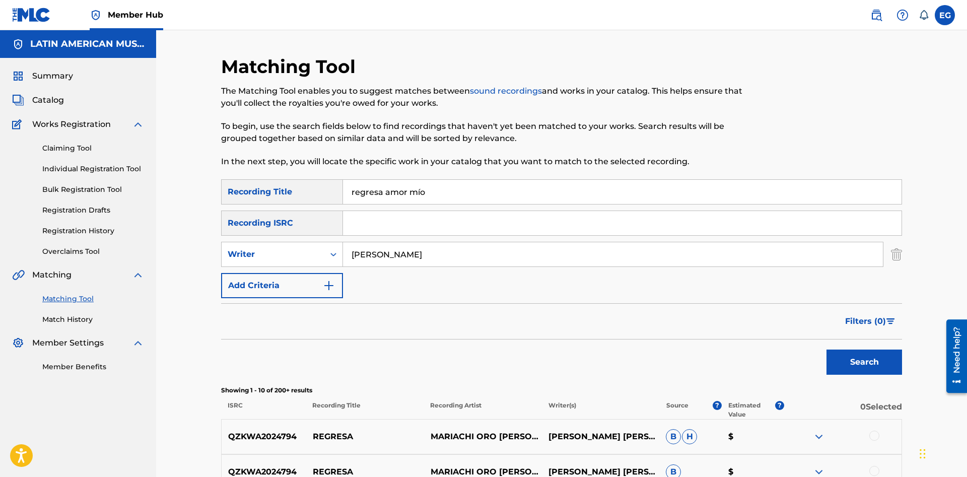
drag, startPoint x: 375, startPoint y: 259, endPoint x: 289, endPoint y: 256, distance: 86.2
click at [343, 256] on input "[PERSON_NAME]" at bounding box center [613, 254] width 540 height 24
click at [826, 350] on button "Search" at bounding box center [864, 362] width 76 height 25
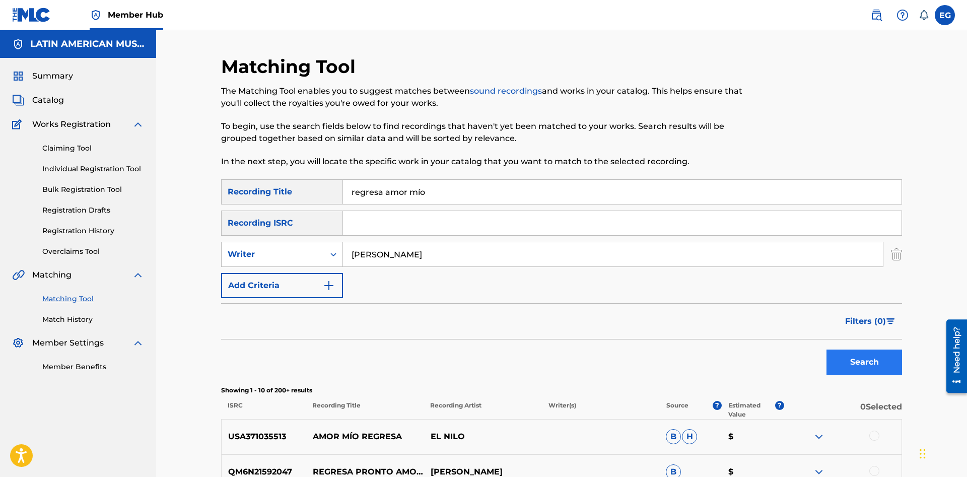
type input "[PERSON_NAME]"
drag, startPoint x: 888, startPoint y: 367, endPoint x: 882, endPoint y: 363, distance: 7.3
click at [884, 364] on button "Search" at bounding box center [864, 362] width 76 height 25
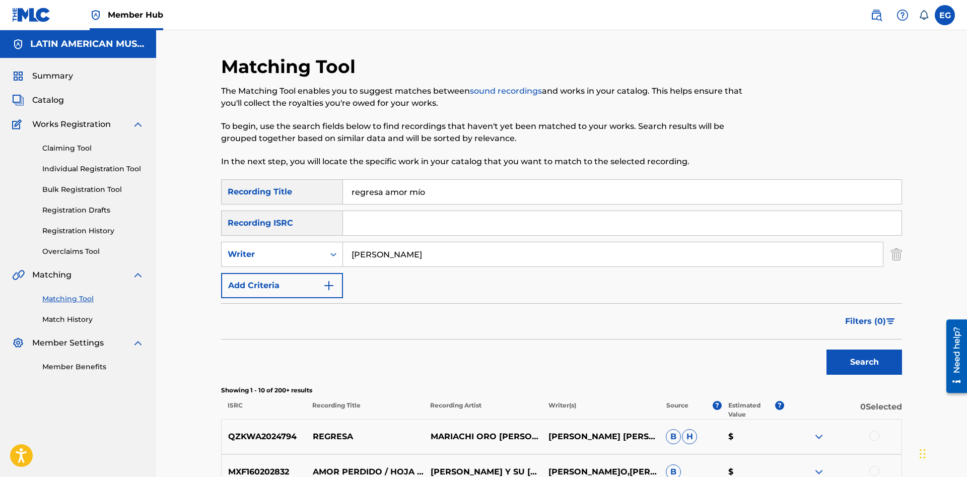
drag, startPoint x: 443, startPoint y: 188, endPoint x: 139, endPoint y: 224, distance: 305.8
click at [343, 204] on input "regresa amor mío" at bounding box center [622, 192] width 559 height 24
click at [826, 350] on button "Search" at bounding box center [864, 362] width 76 height 25
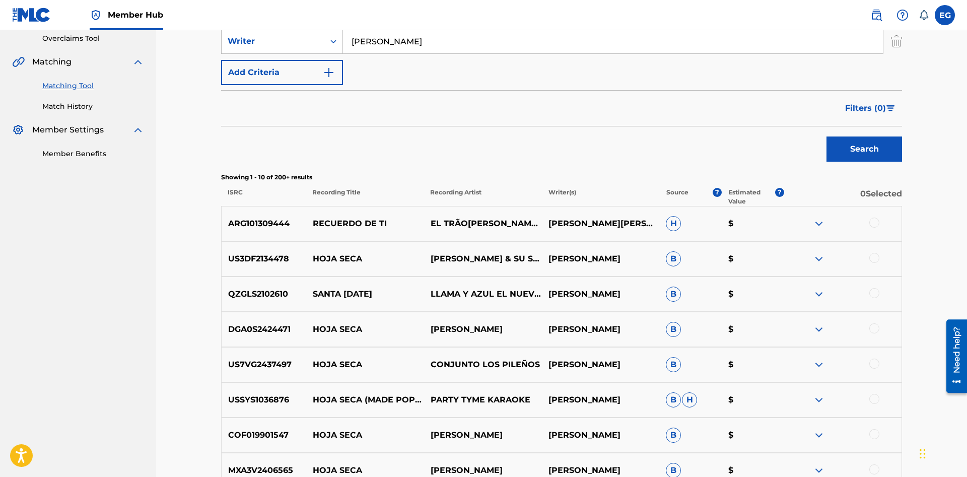
scroll to position [419, 0]
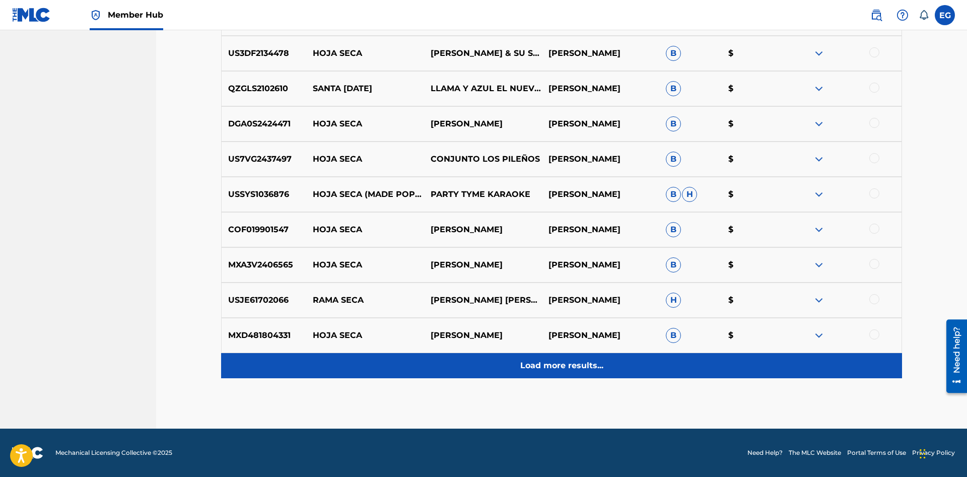
click at [559, 358] on div "Load more results..." at bounding box center [561, 365] width 681 height 25
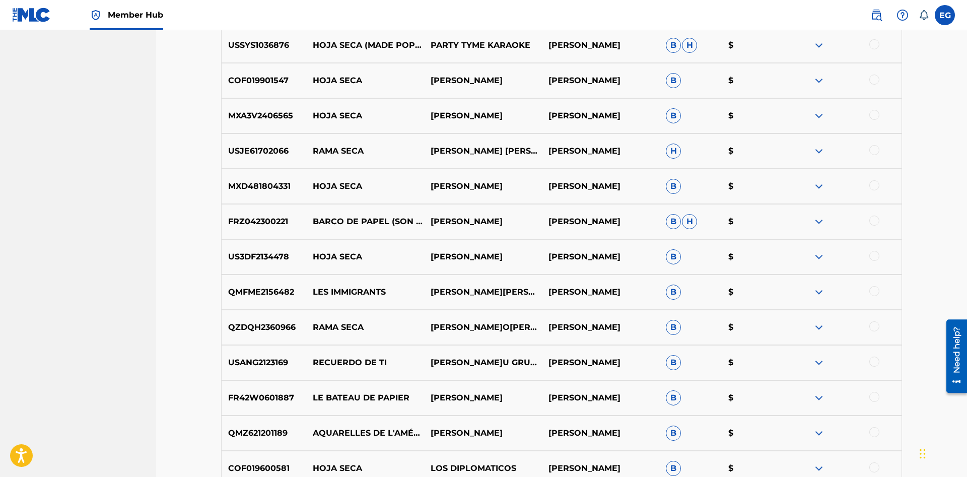
scroll to position [722, 0]
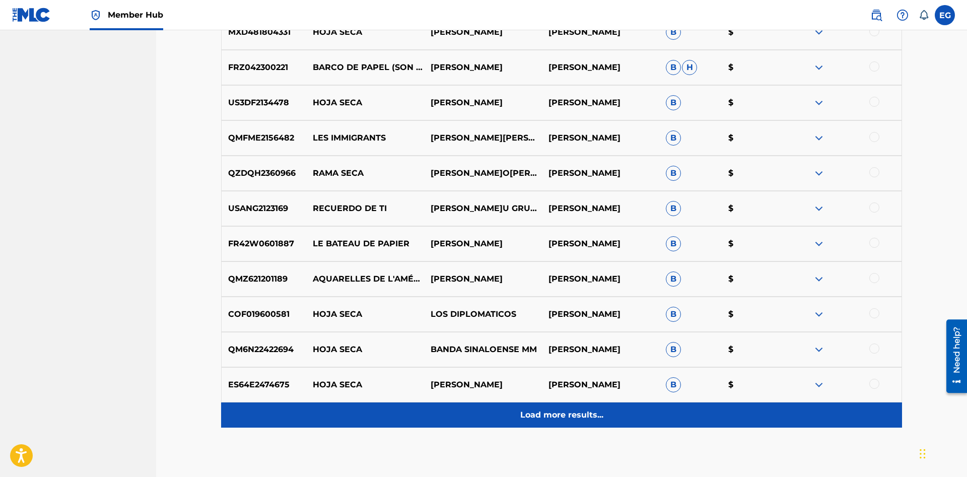
click at [561, 412] on p "Load more results..." at bounding box center [561, 415] width 83 height 12
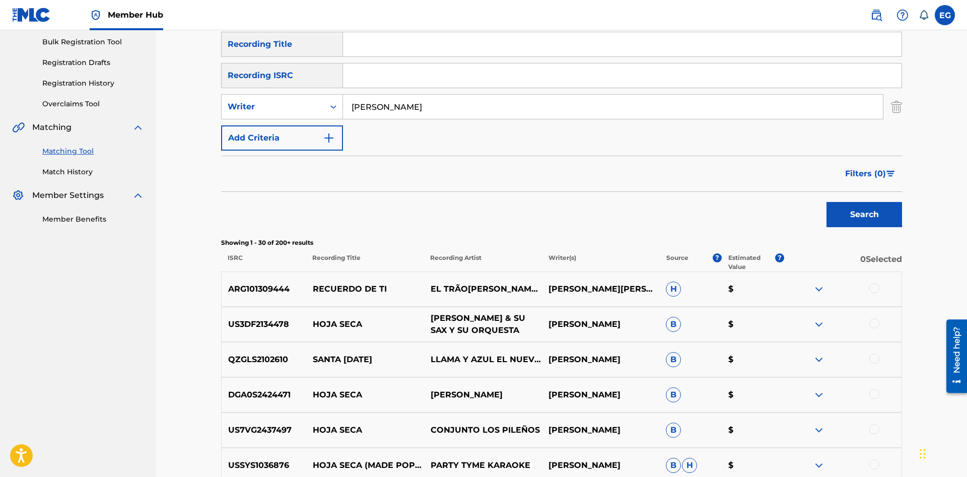
scroll to position [0, 0]
